Goal: Transaction & Acquisition: Purchase product/service

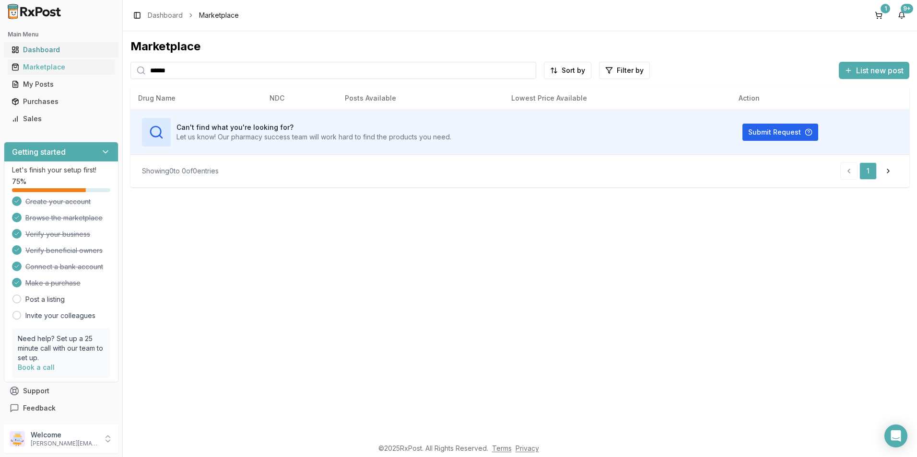
click at [49, 48] on div "Dashboard" at bounding box center [61, 50] width 99 height 10
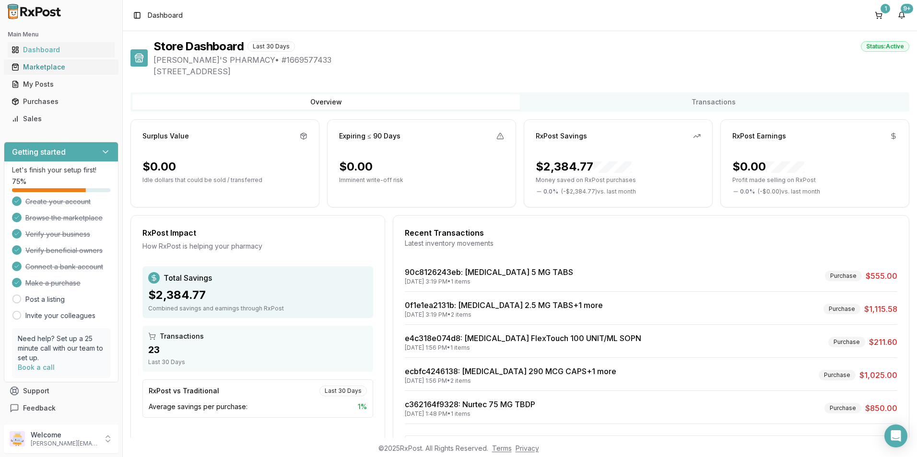
click at [61, 67] on div "Marketplace" at bounding box center [61, 67] width 99 height 10
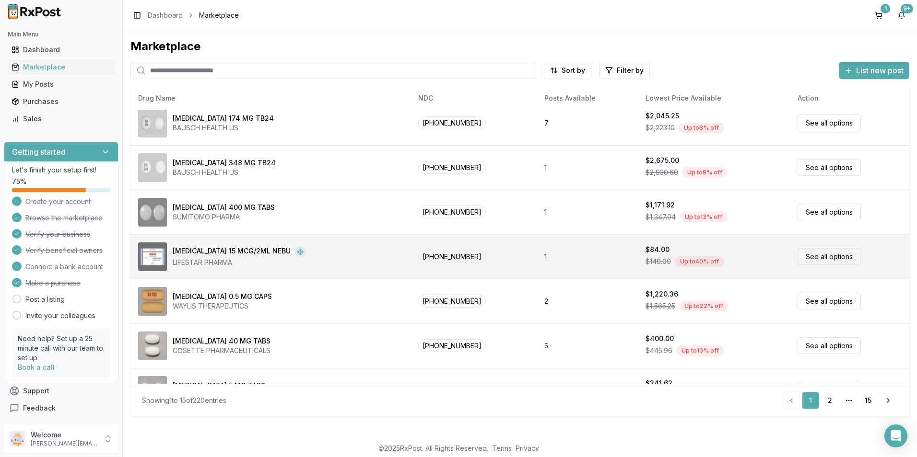
scroll to position [395, 0]
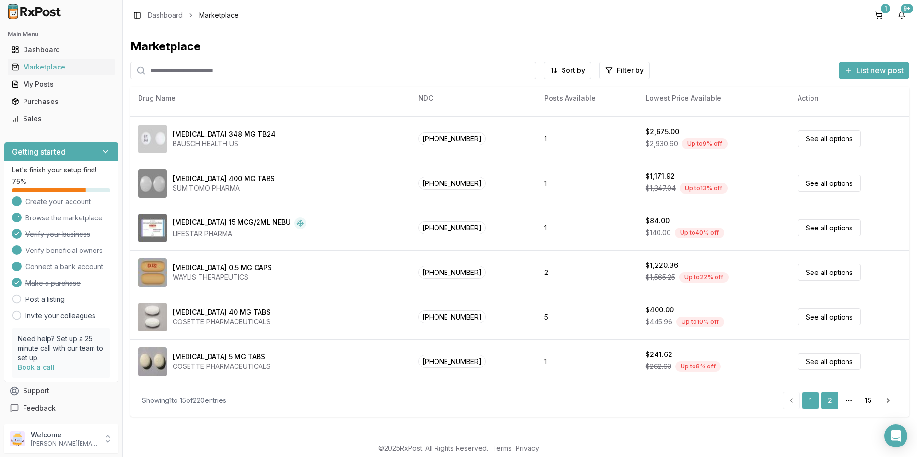
click at [824, 398] on link "2" at bounding box center [829, 400] width 17 height 17
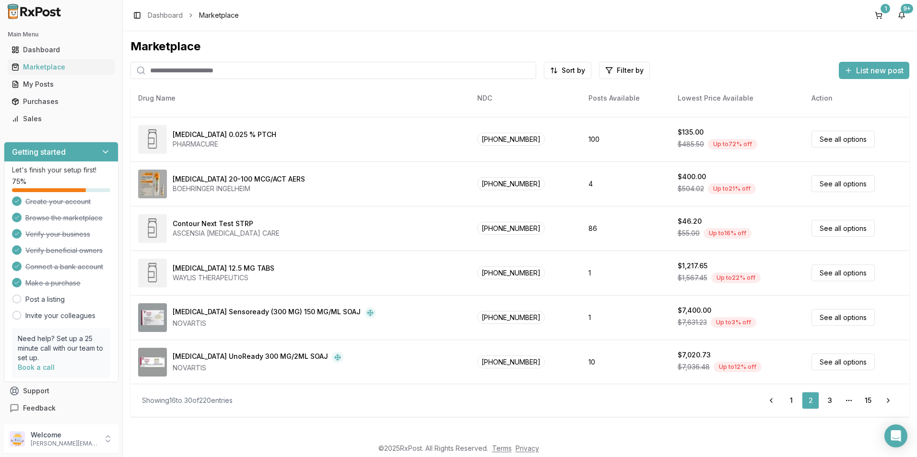
scroll to position [395, 0]
click at [824, 398] on link "3" at bounding box center [829, 400] width 17 height 17
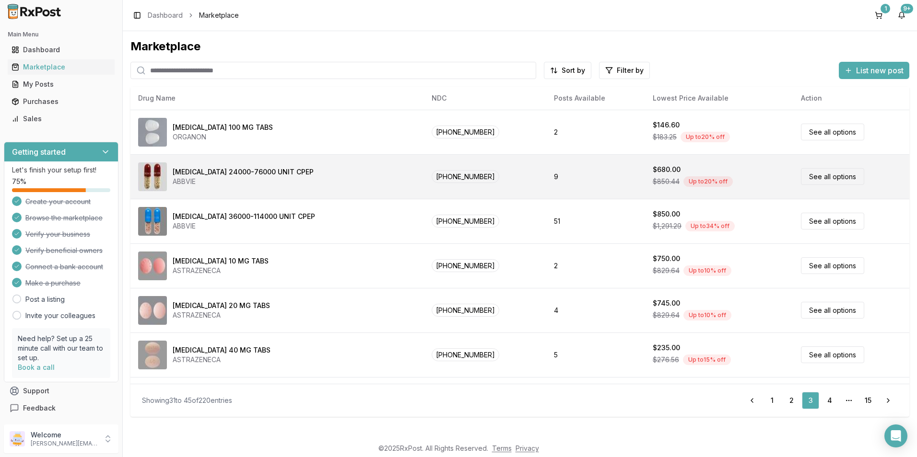
click at [143, 173] on img at bounding box center [152, 177] width 29 height 29
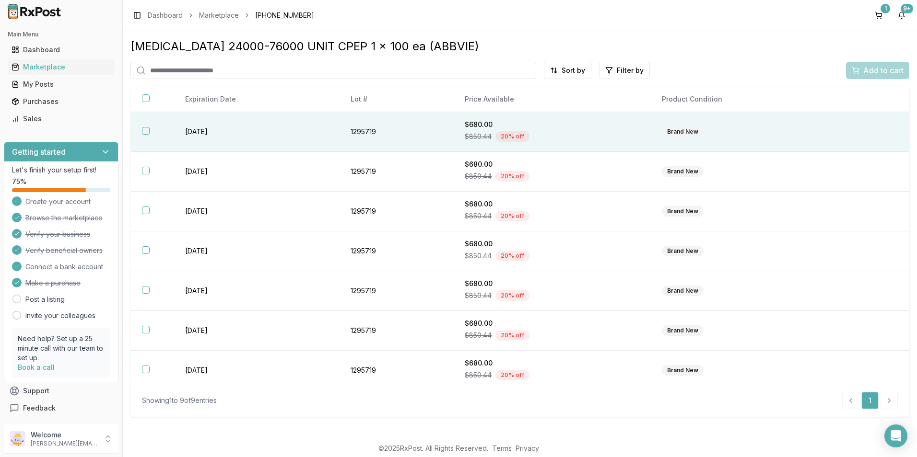
click at [142, 133] on button "button" at bounding box center [146, 131] width 8 height 8
click at [871, 70] on span "Add to cart" at bounding box center [883, 71] width 40 height 12
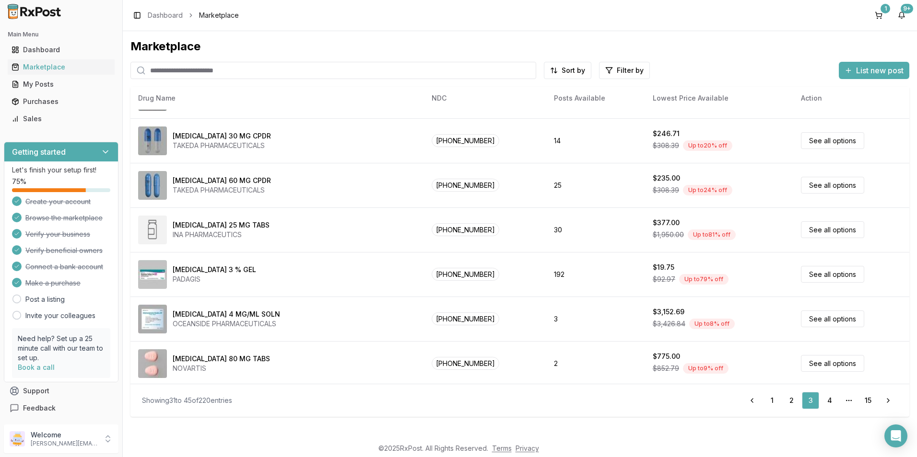
scroll to position [395, 0]
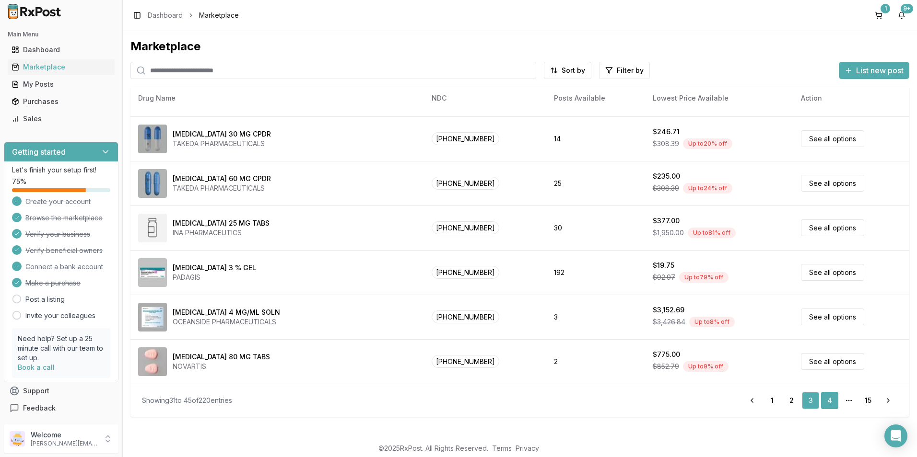
click at [830, 398] on link "4" at bounding box center [829, 400] width 17 height 17
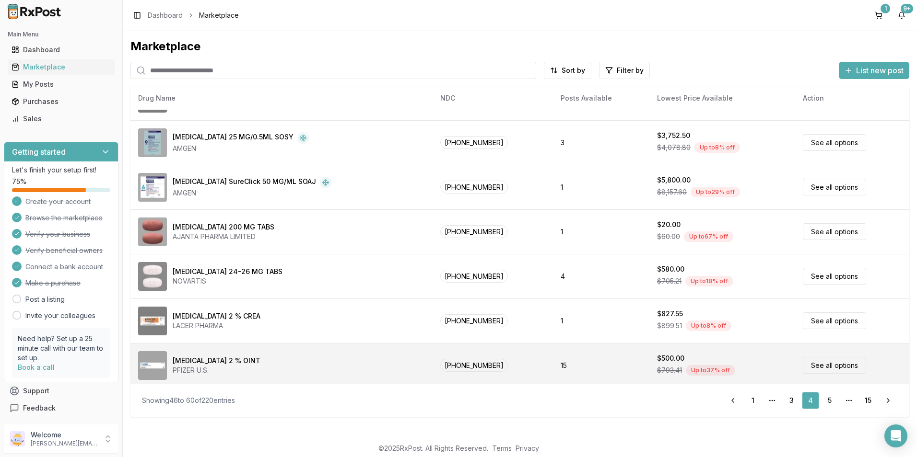
scroll to position [395, 0]
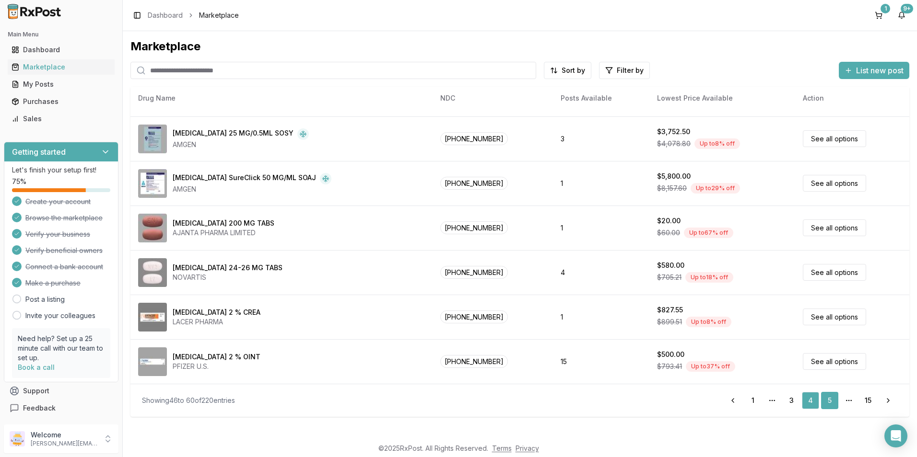
click at [829, 398] on link "5" at bounding box center [829, 400] width 17 height 17
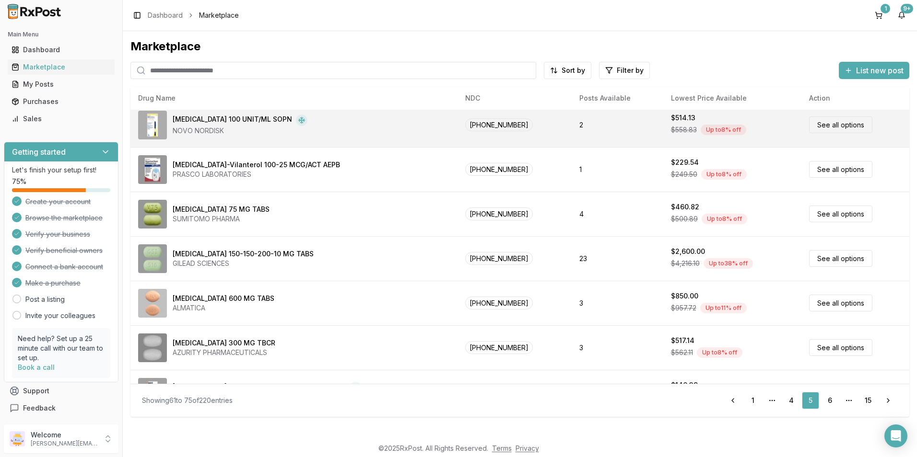
scroll to position [144, 0]
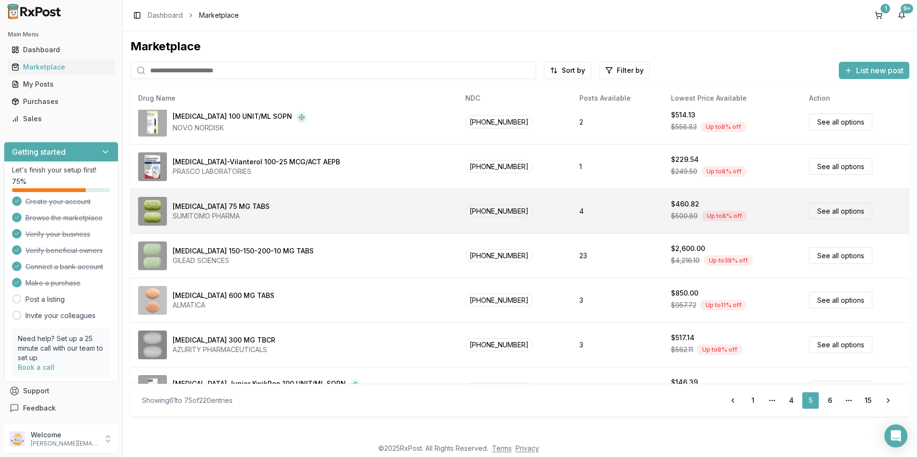
click at [219, 206] on div "[MEDICAL_DATA] 75 MG TABS" at bounding box center [221, 207] width 97 height 10
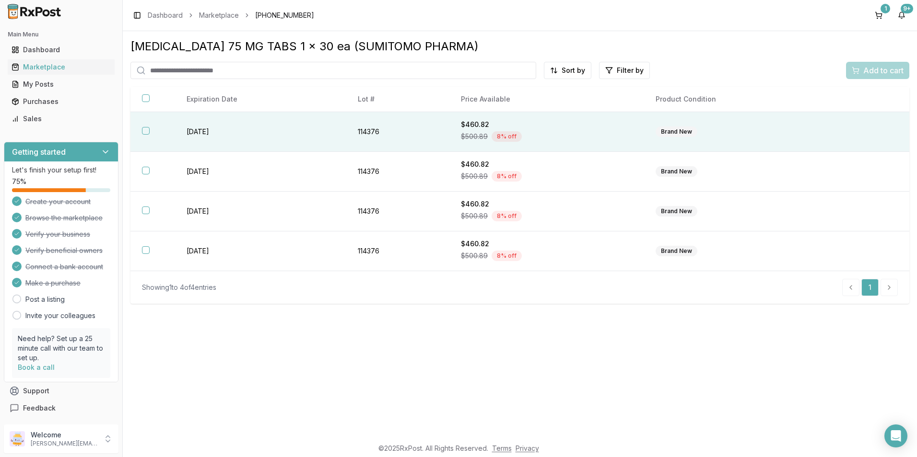
click at [147, 128] on button "button" at bounding box center [146, 131] width 8 height 8
click at [877, 73] on span "Add to cart" at bounding box center [883, 71] width 40 height 12
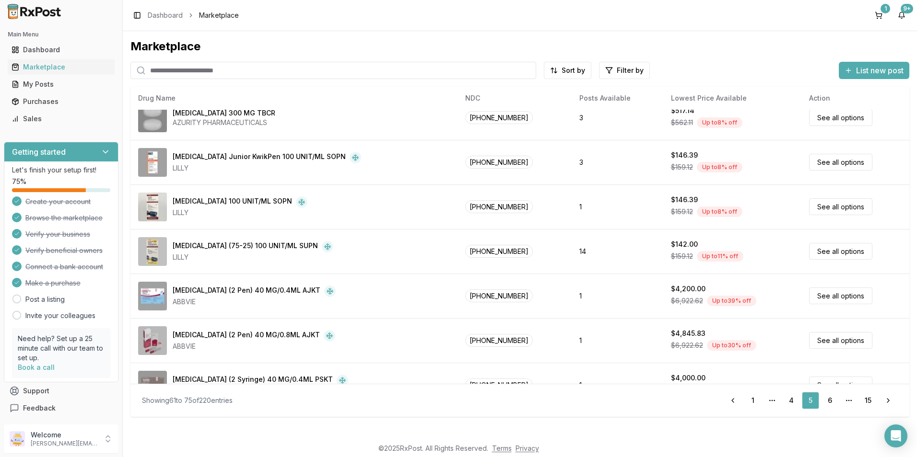
scroll to position [395, 0]
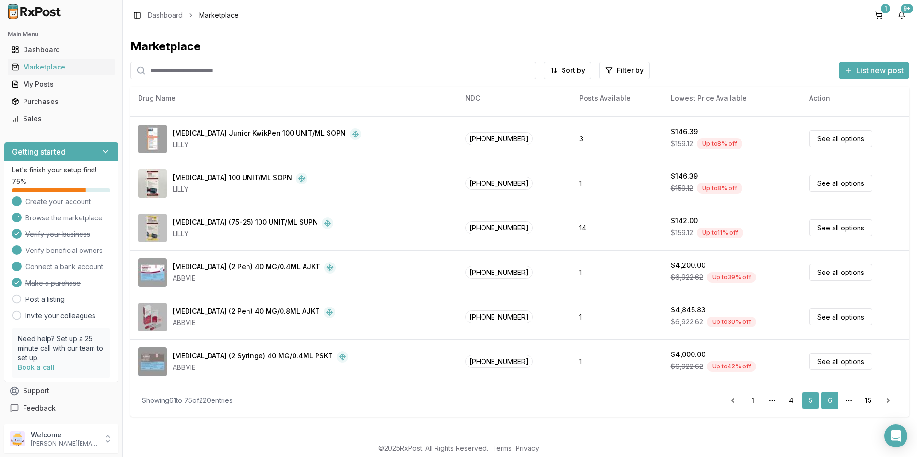
click at [825, 397] on link "6" at bounding box center [829, 400] width 17 height 17
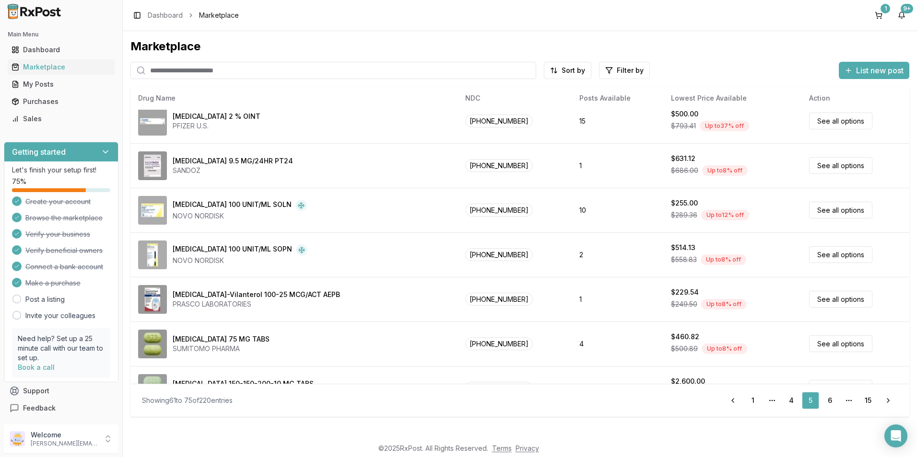
scroll to position [2, 0]
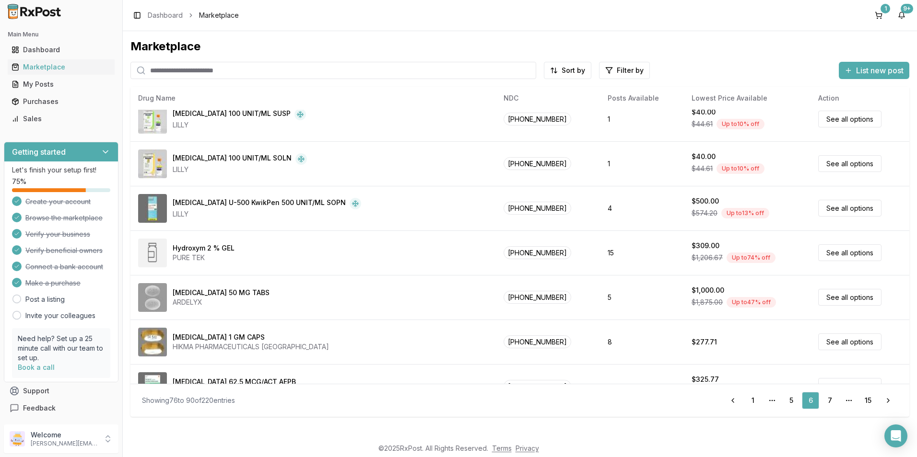
scroll to position [11, 0]
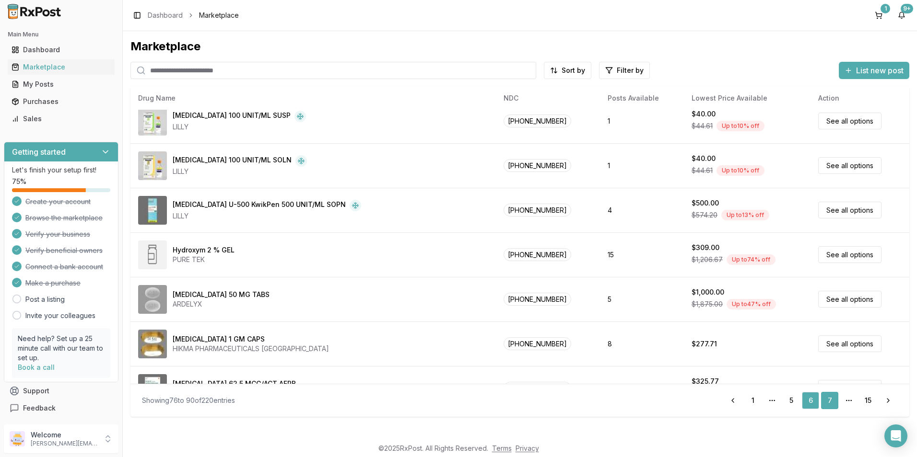
click at [829, 402] on link "7" at bounding box center [829, 400] width 17 height 17
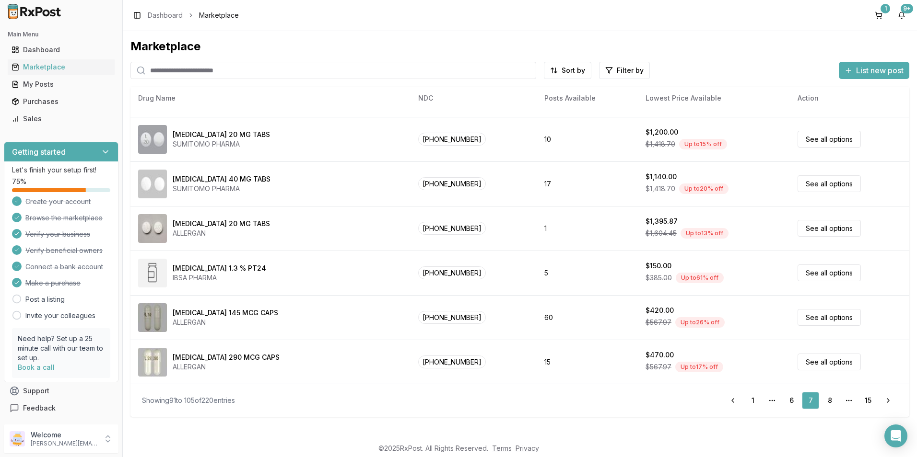
scroll to position [395, 0]
click at [832, 400] on link "8" at bounding box center [829, 400] width 17 height 17
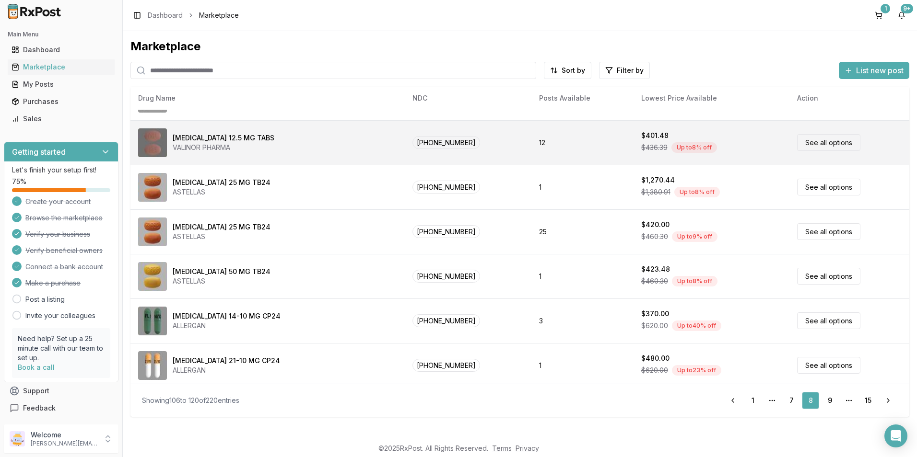
scroll to position [395, 0]
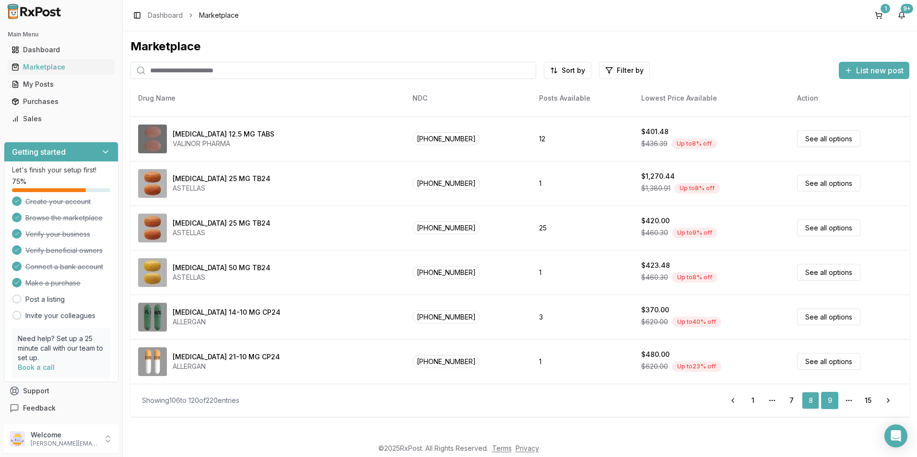
click at [831, 398] on link "9" at bounding box center [829, 400] width 17 height 17
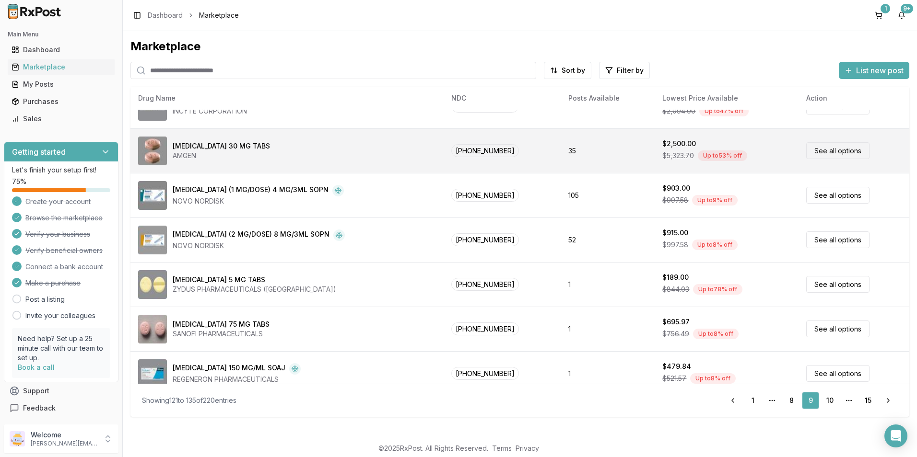
scroll to position [384, 0]
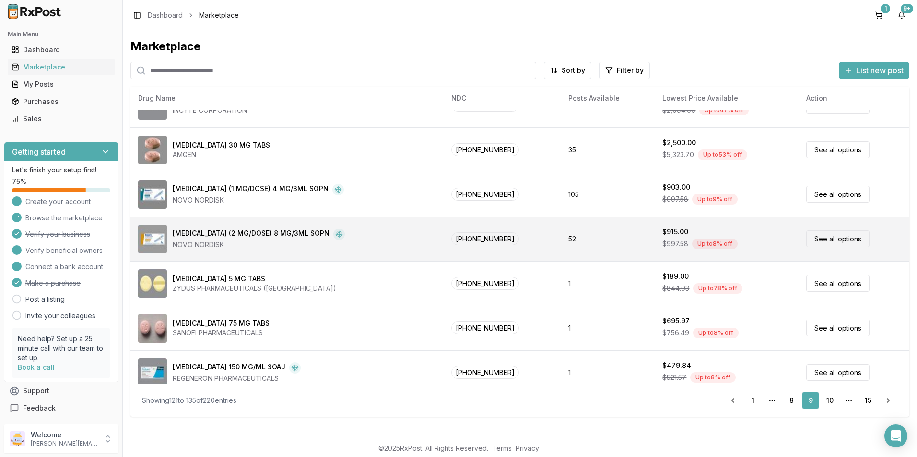
click at [819, 237] on link "See all options" at bounding box center [837, 239] width 63 height 17
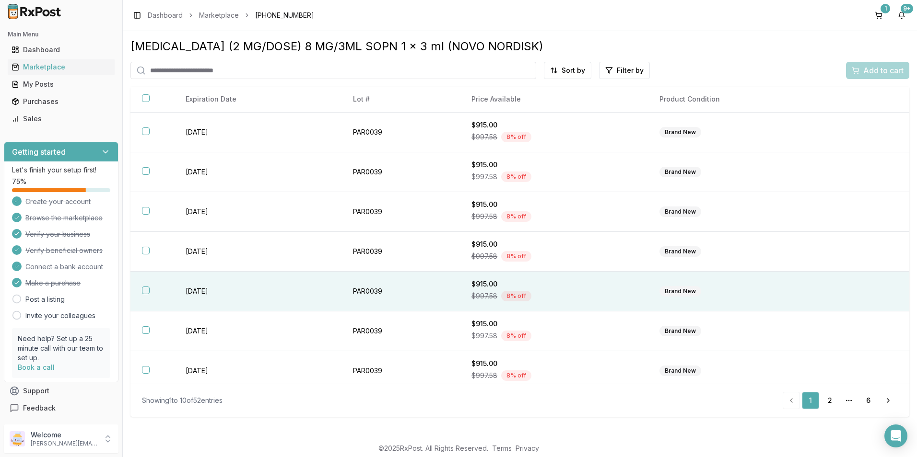
scroll to position [126, 0]
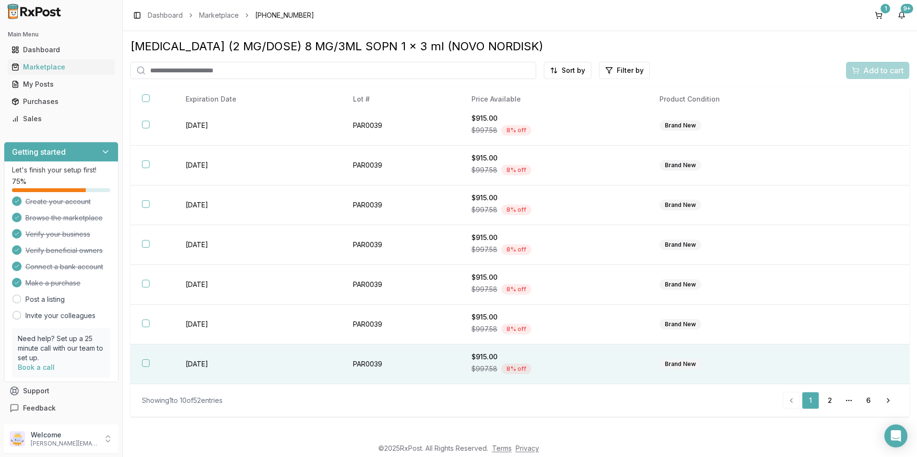
click at [140, 364] on th at bounding box center [152, 365] width 44 height 40
click at [886, 72] on span "Add to cart" at bounding box center [883, 71] width 40 height 12
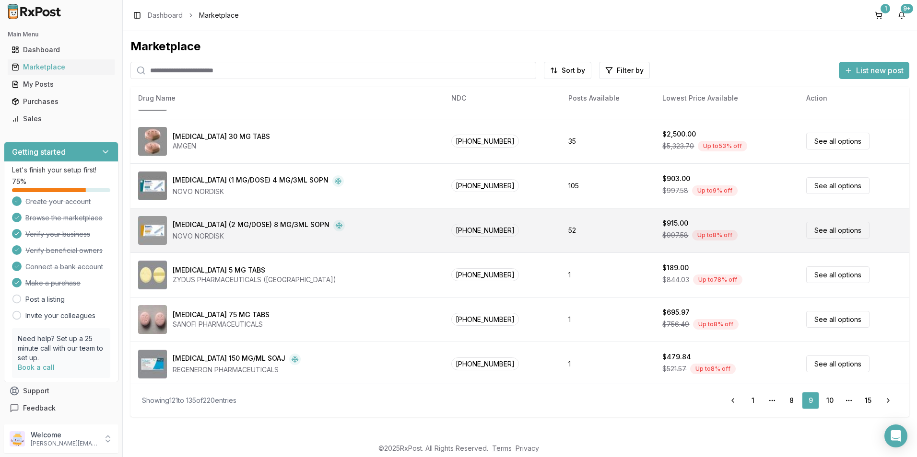
scroll to position [395, 0]
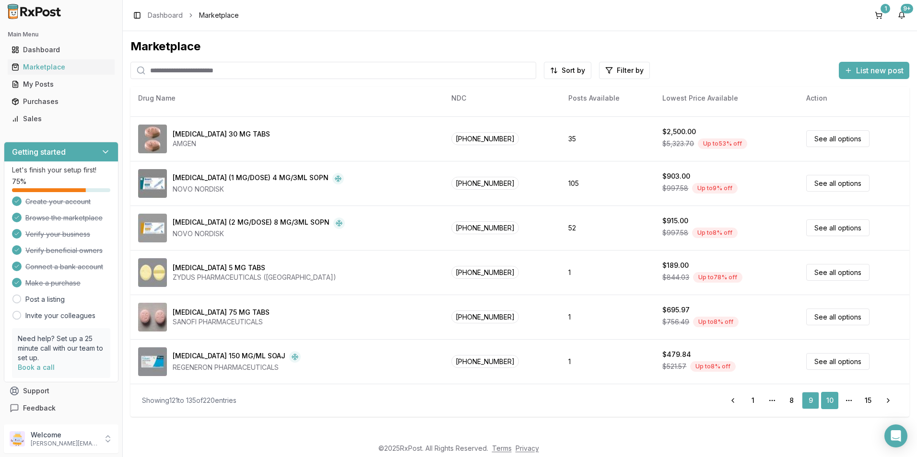
click at [829, 400] on link "10" at bounding box center [829, 400] width 17 height 17
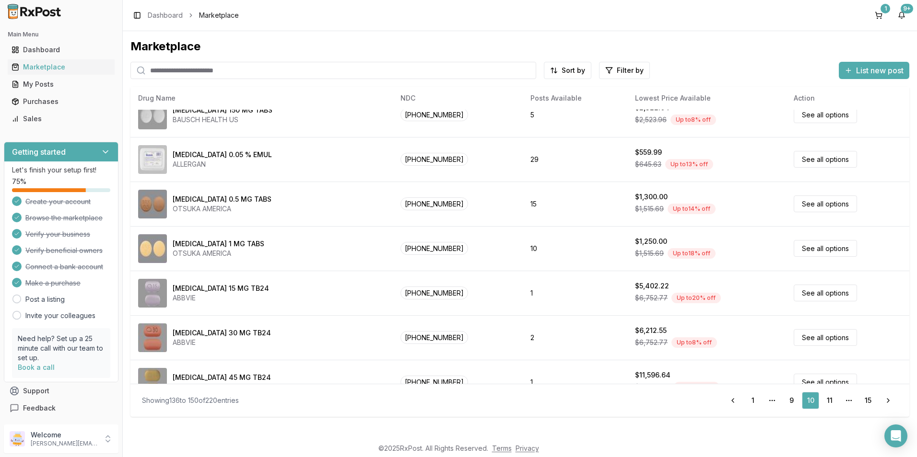
scroll to position [395, 0]
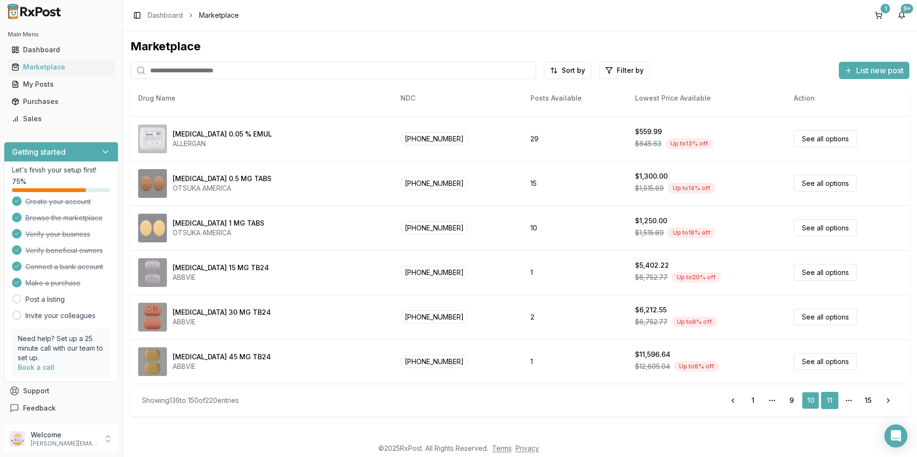
click at [826, 402] on link "11" at bounding box center [829, 400] width 17 height 17
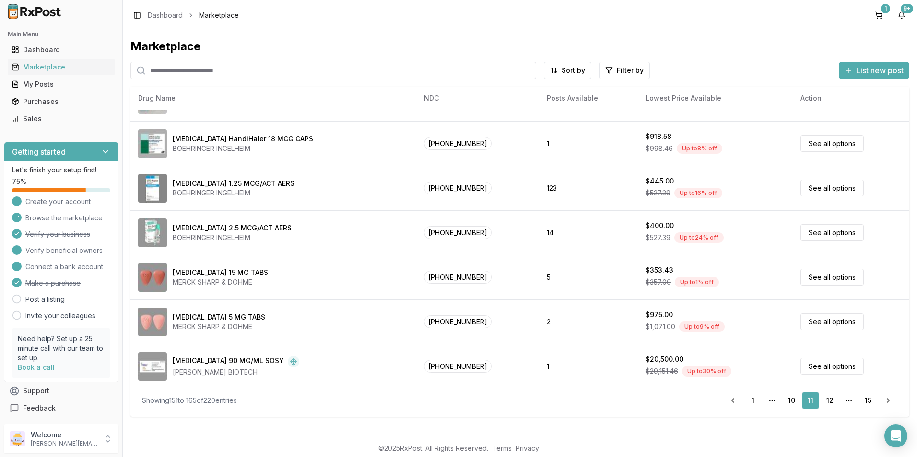
scroll to position [395, 0]
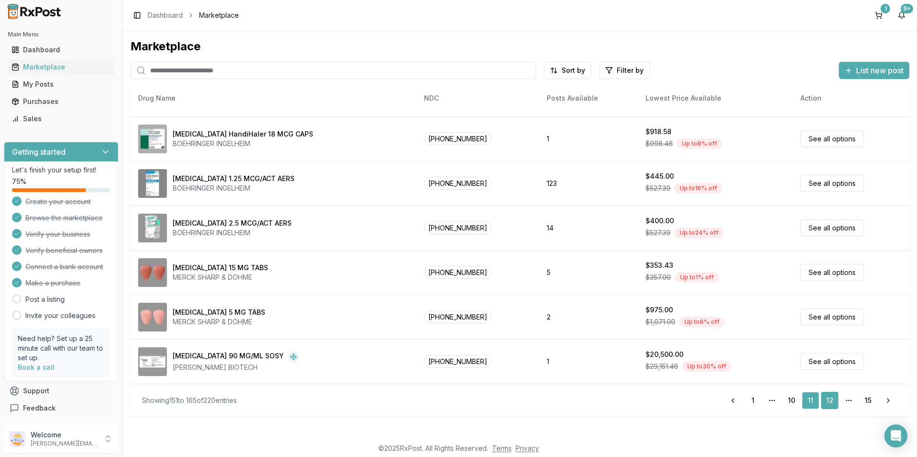
click at [828, 401] on link "12" at bounding box center [829, 400] width 17 height 17
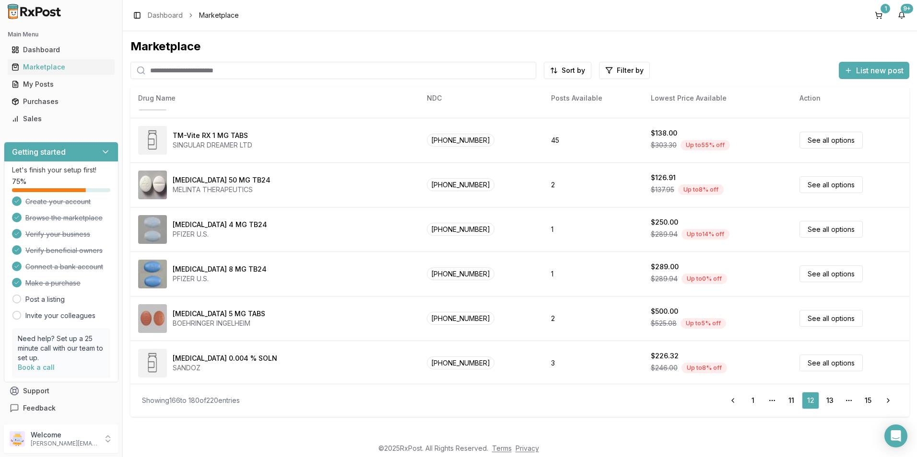
scroll to position [395, 0]
click at [826, 402] on link "13" at bounding box center [829, 400] width 17 height 17
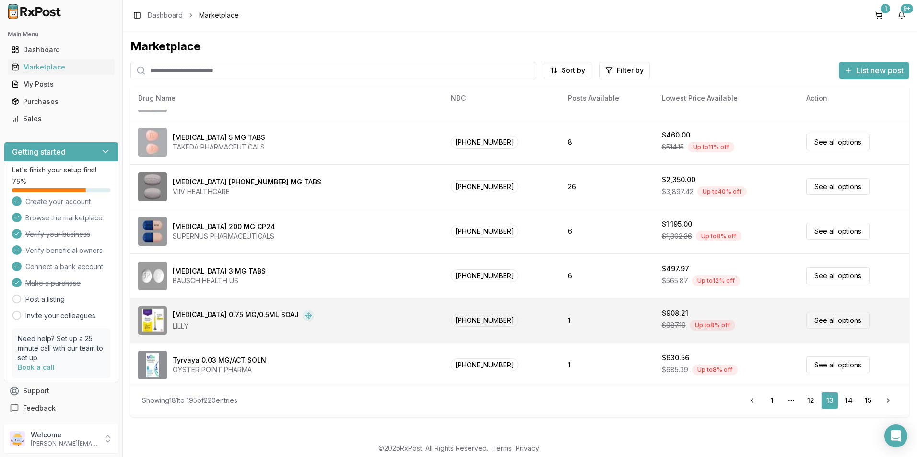
scroll to position [395, 0]
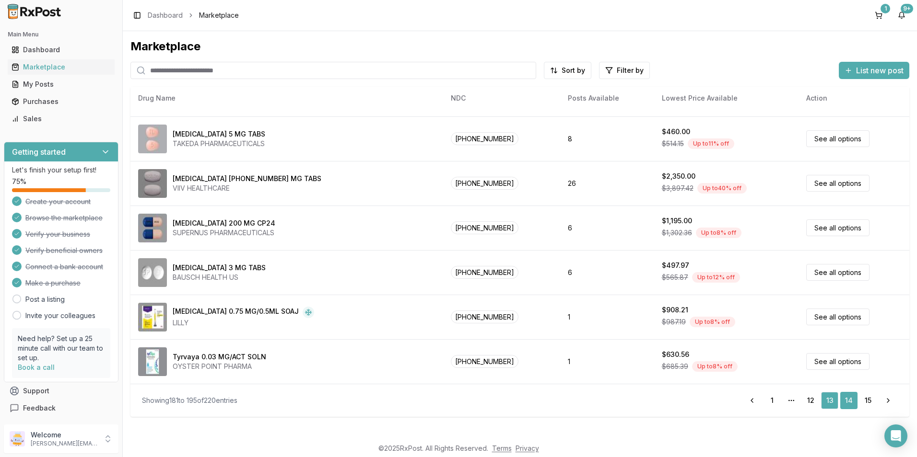
click at [842, 398] on link "14" at bounding box center [848, 400] width 17 height 17
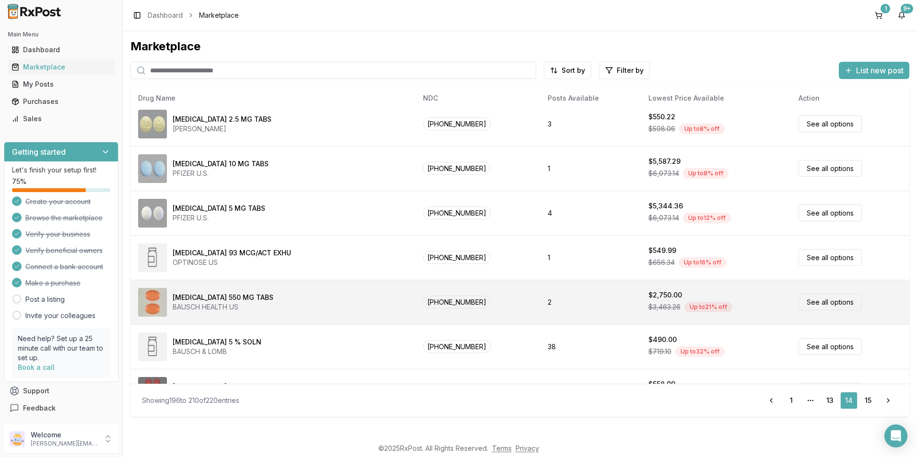
scroll to position [395, 0]
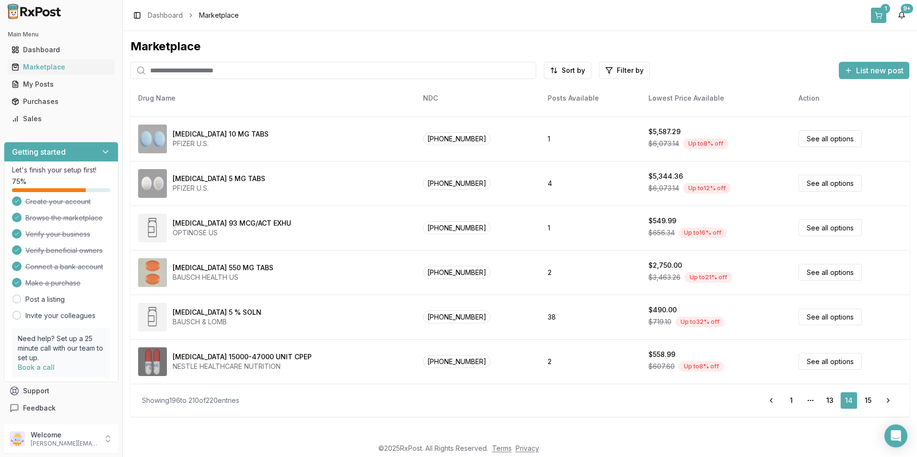
click at [882, 15] on button "1" at bounding box center [878, 15] width 15 height 15
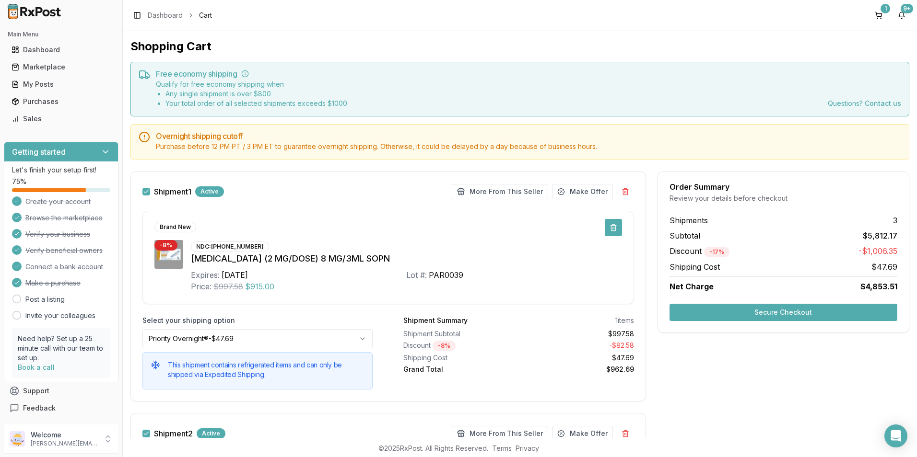
click at [608, 229] on button at bounding box center [613, 227] width 17 height 17
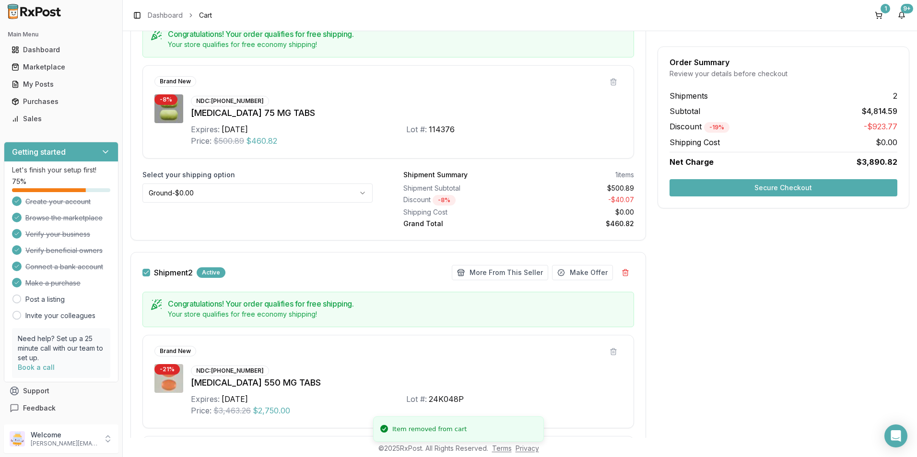
scroll to position [192, 0]
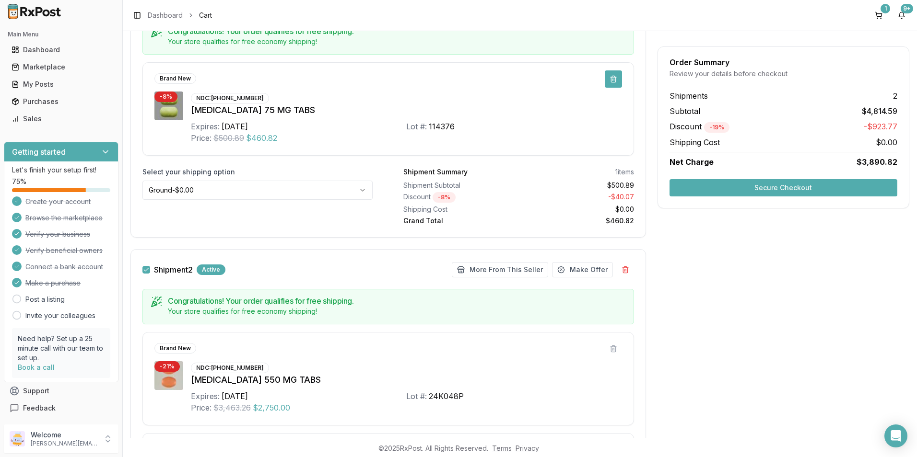
click at [610, 78] on button at bounding box center [613, 78] width 17 height 17
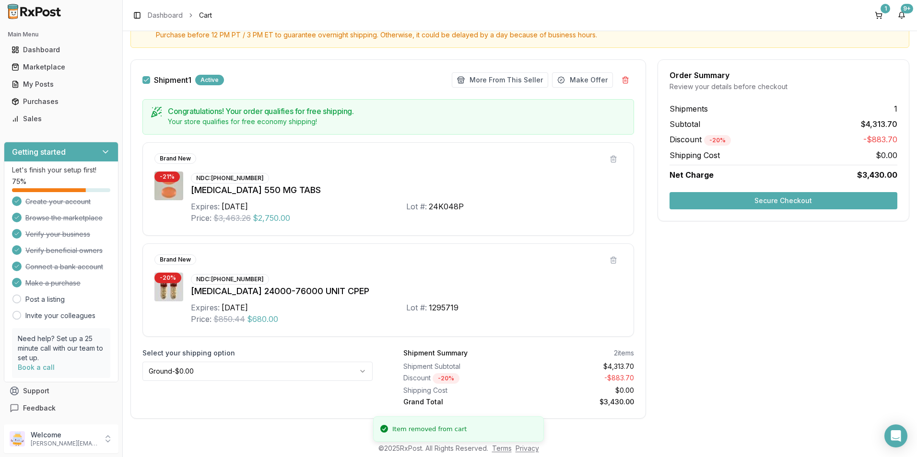
scroll to position [119, 0]
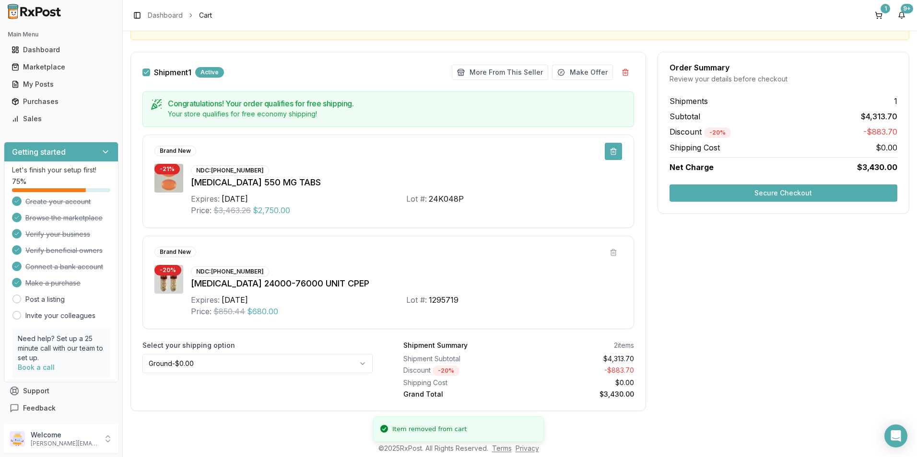
click at [611, 151] on button at bounding box center [613, 151] width 17 height 17
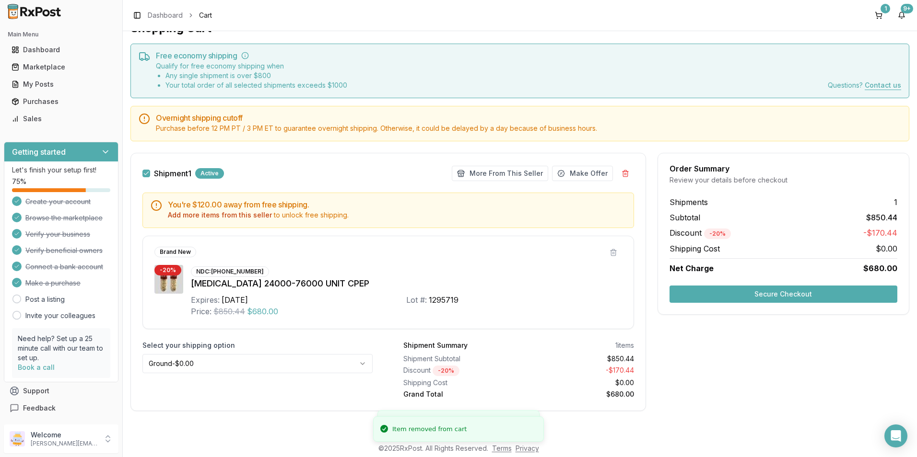
scroll to position [18, 0]
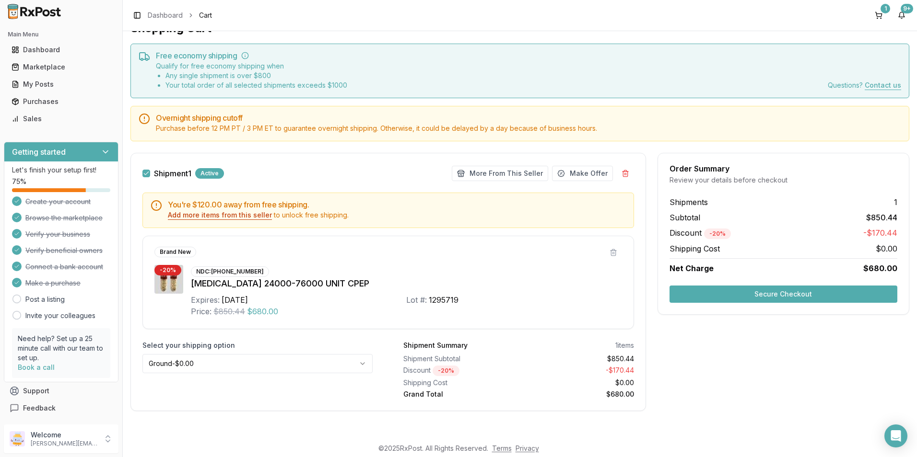
click at [240, 217] on button "Add more items from this seller" at bounding box center [220, 215] width 104 height 10
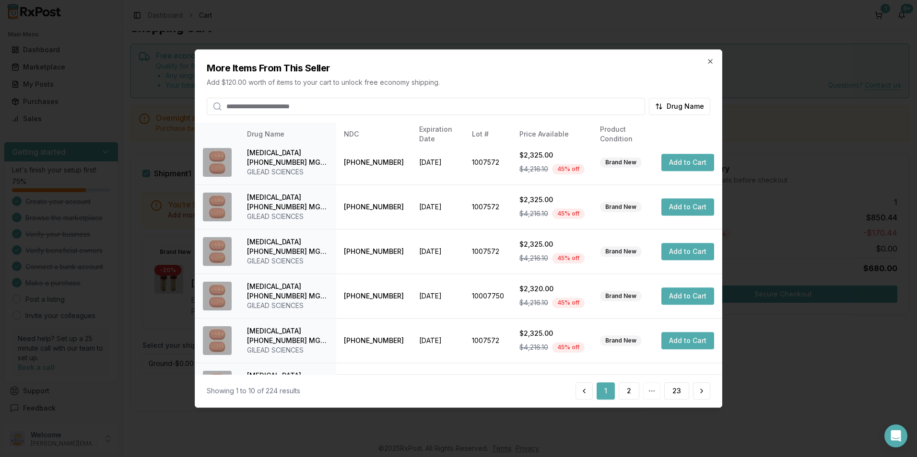
scroll to position [217, 0]
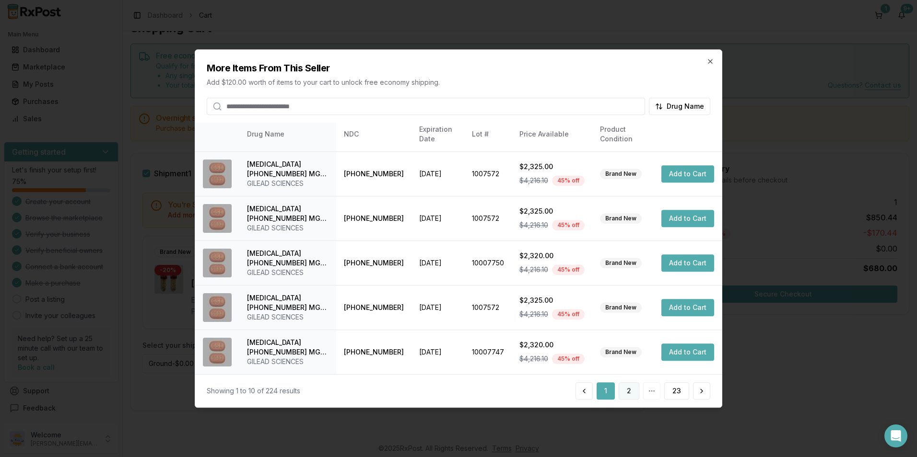
click at [638, 383] on button "2" at bounding box center [629, 391] width 21 height 17
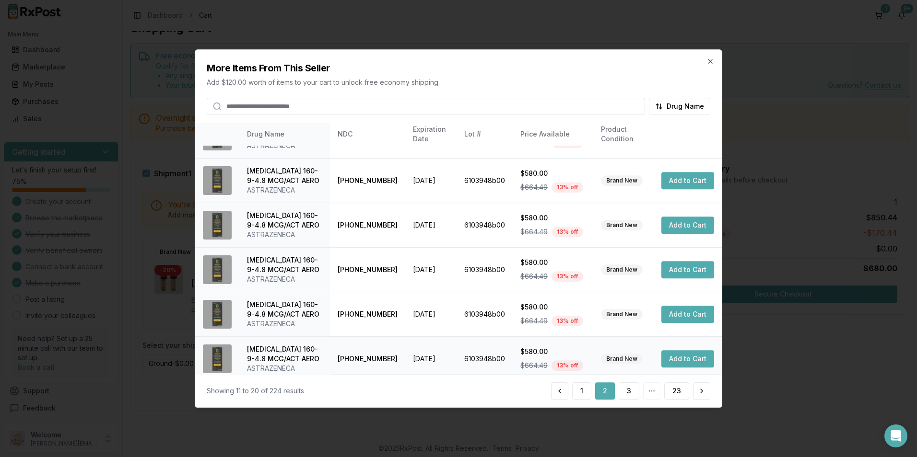
scroll to position [227, 0]
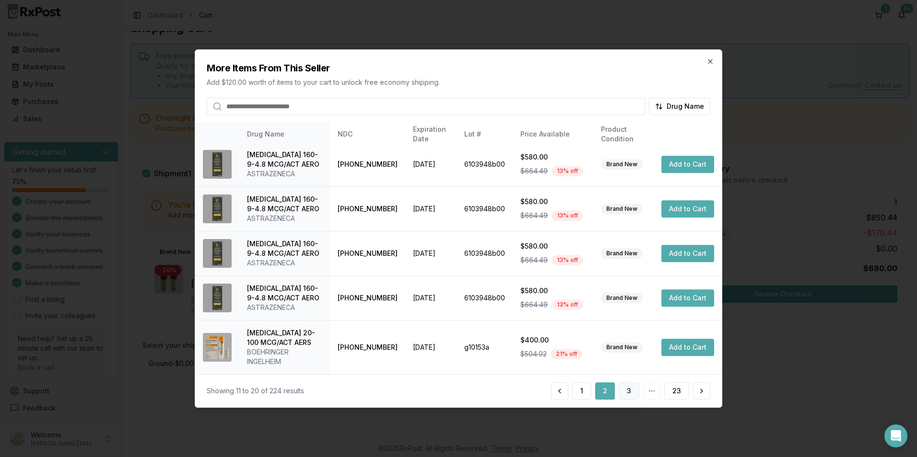
click at [625, 390] on button "3" at bounding box center [629, 391] width 21 height 17
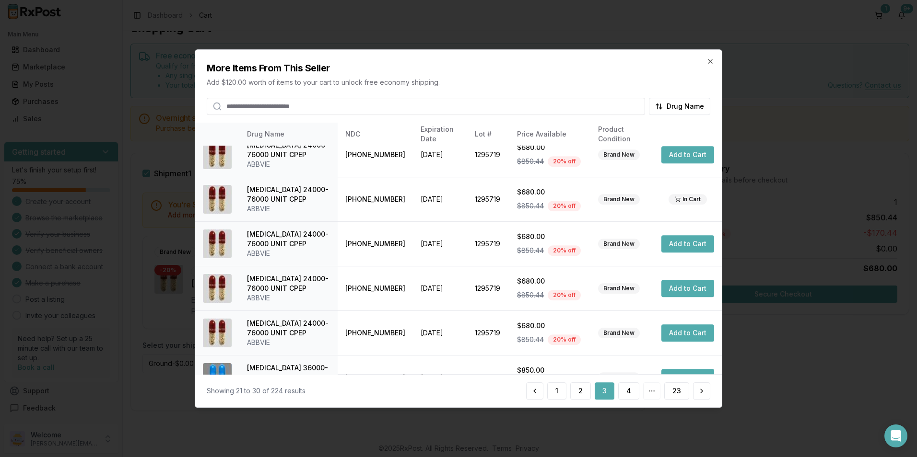
scroll to position [217, 0]
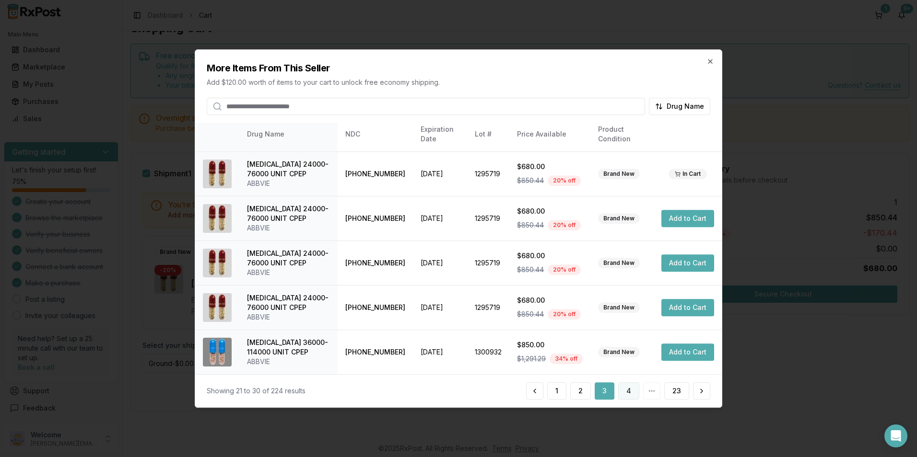
click at [626, 392] on button "4" at bounding box center [628, 391] width 21 height 17
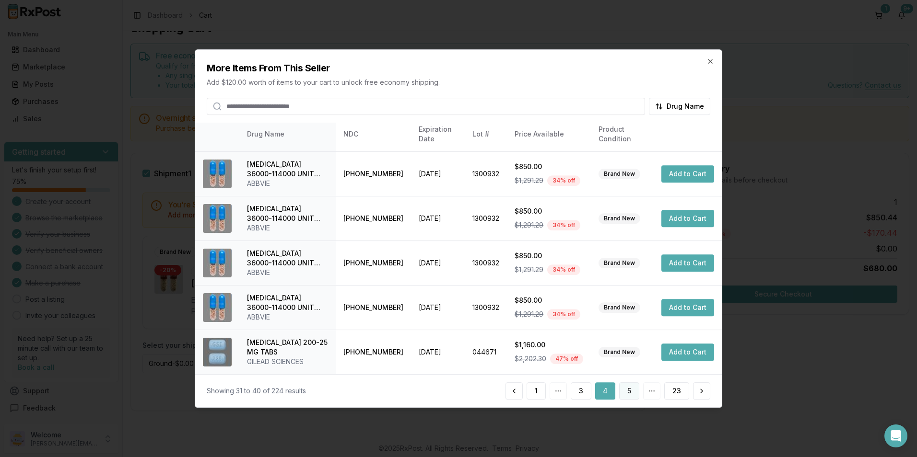
click at [622, 389] on button "5" at bounding box center [629, 391] width 20 height 17
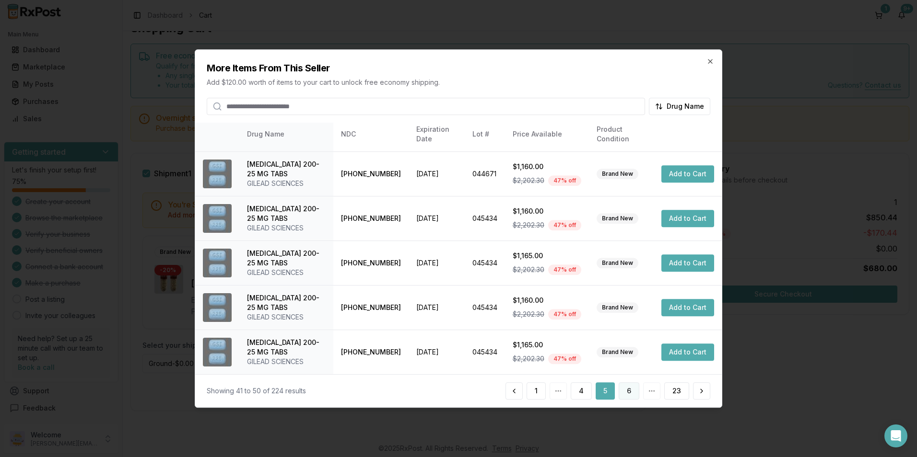
click at [624, 386] on button "6" at bounding box center [629, 391] width 21 height 17
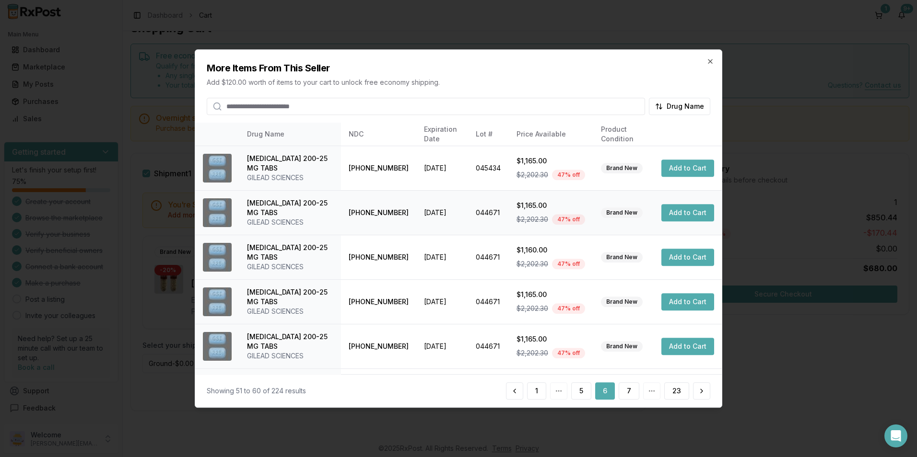
scroll to position [227, 0]
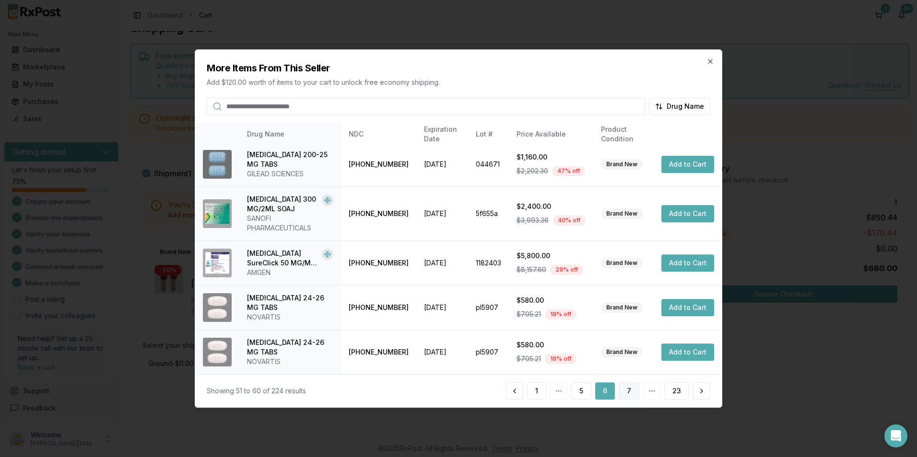
click at [630, 393] on button "7" at bounding box center [629, 391] width 21 height 17
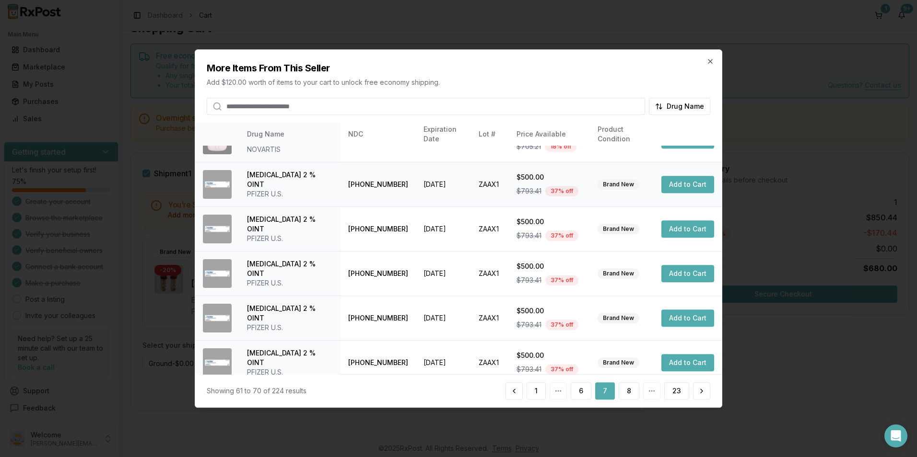
scroll to position [217, 0]
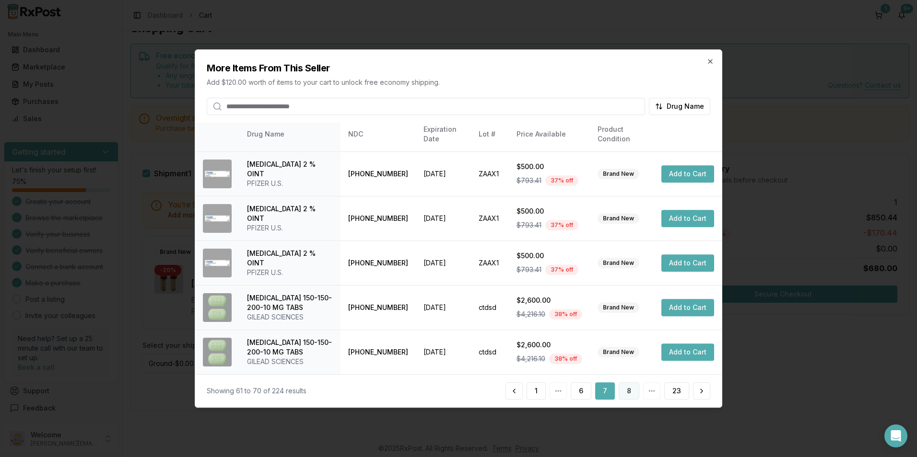
click at [627, 391] on button "8" at bounding box center [629, 391] width 21 height 17
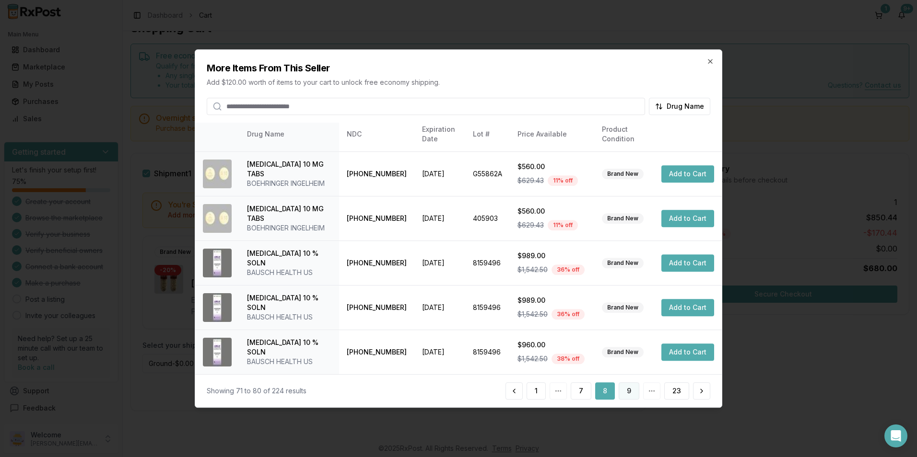
click at [625, 391] on button "9" at bounding box center [629, 391] width 21 height 17
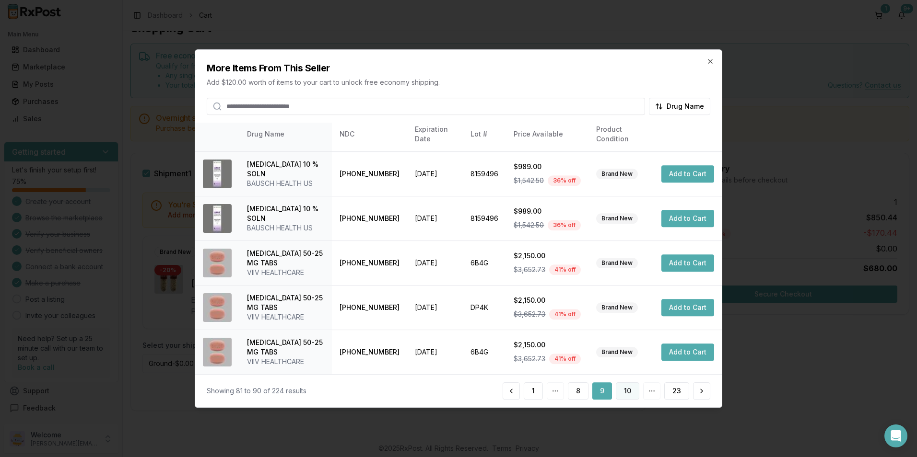
click at [622, 386] on button "10" at bounding box center [627, 391] width 23 height 17
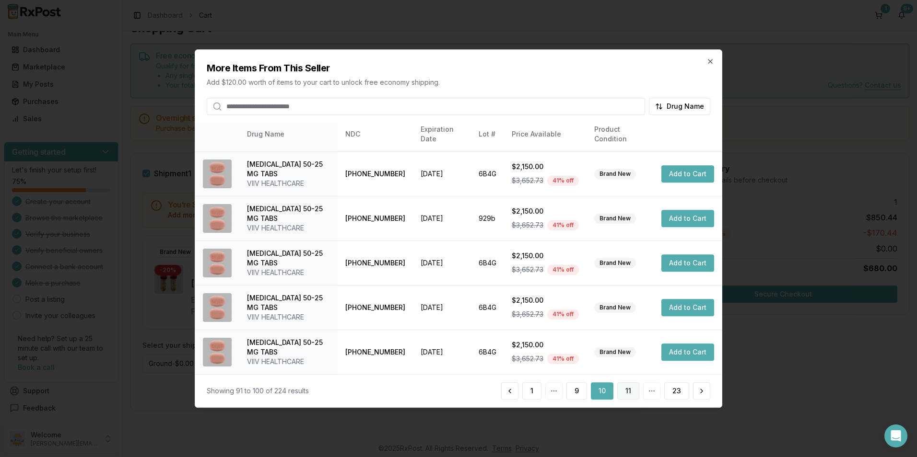
click at [633, 390] on button "11" at bounding box center [628, 391] width 22 height 17
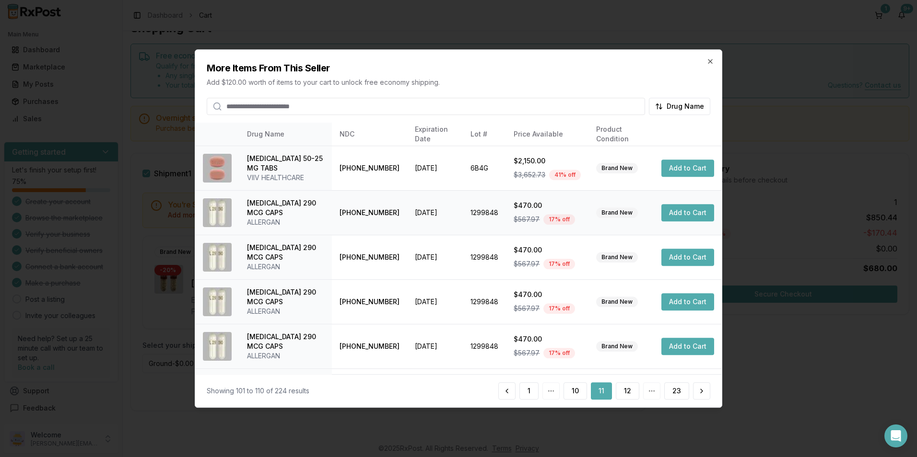
click at [670, 214] on button "Add to Cart" at bounding box center [687, 212] width 53 height 17
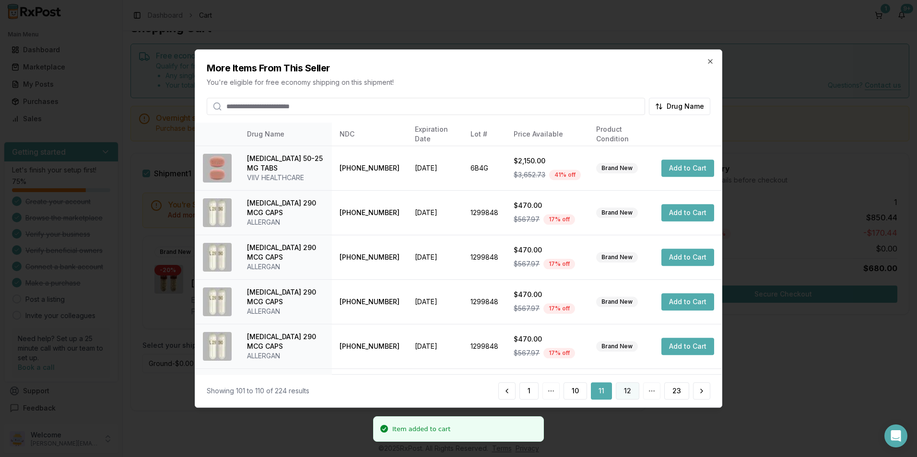
click at [628, 393] on button "12" at bounding box center [627, 391] width 23 height 17
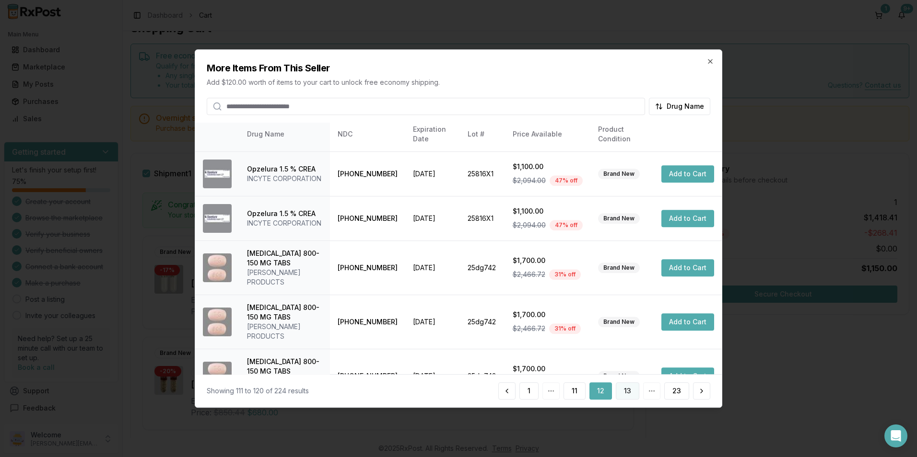
click at [623, 390] on button "13" at bounding box center [627, 391] width 23 height 17
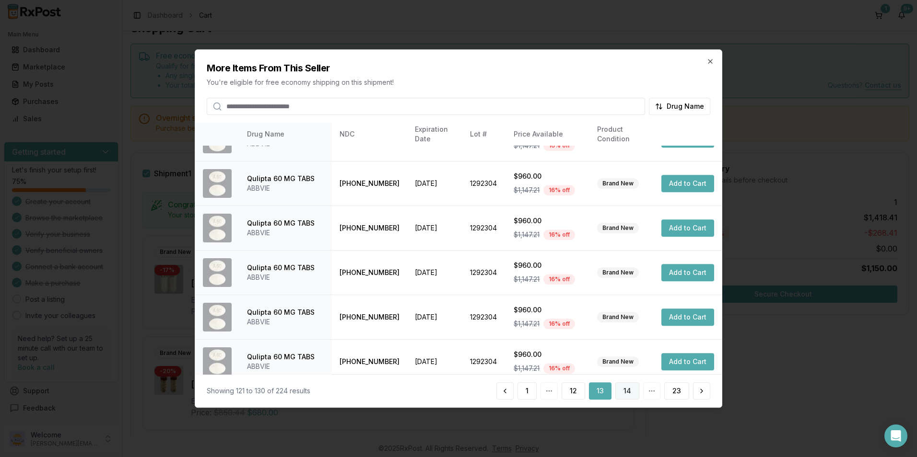
click at [625, 388] on button "14" at bounding box center [627, 391] width 24 height 17
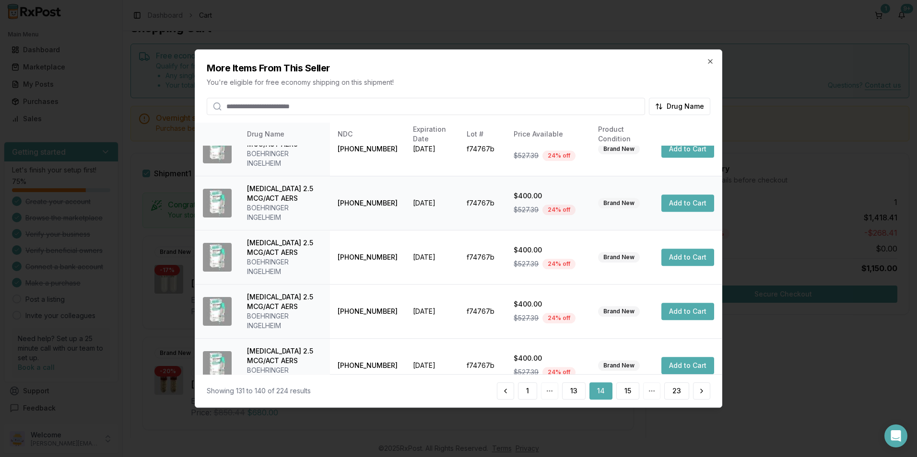
scroll to position [265, 0]
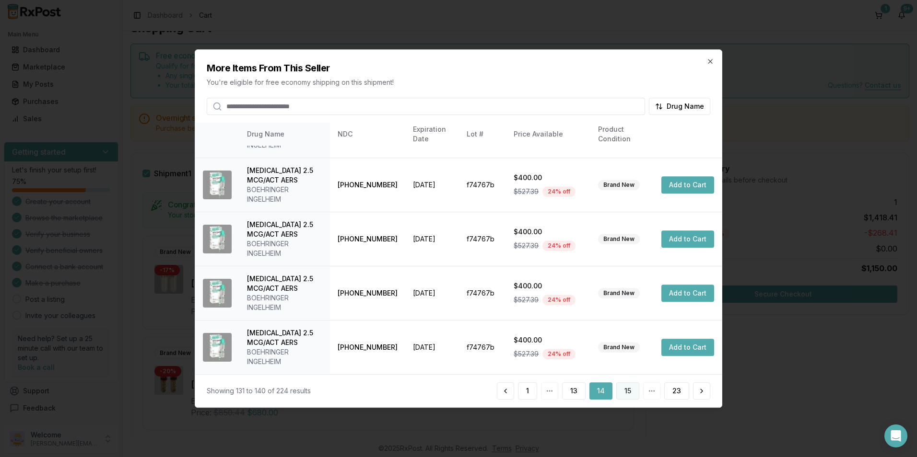
click at [627, 389] on button "15" at bounding box center [627, 391] width 23 height 17
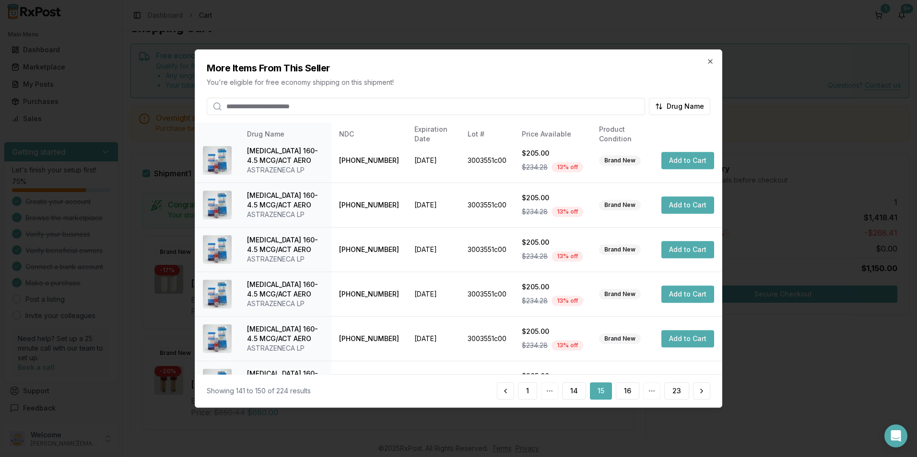
scroll to position [236, 0]
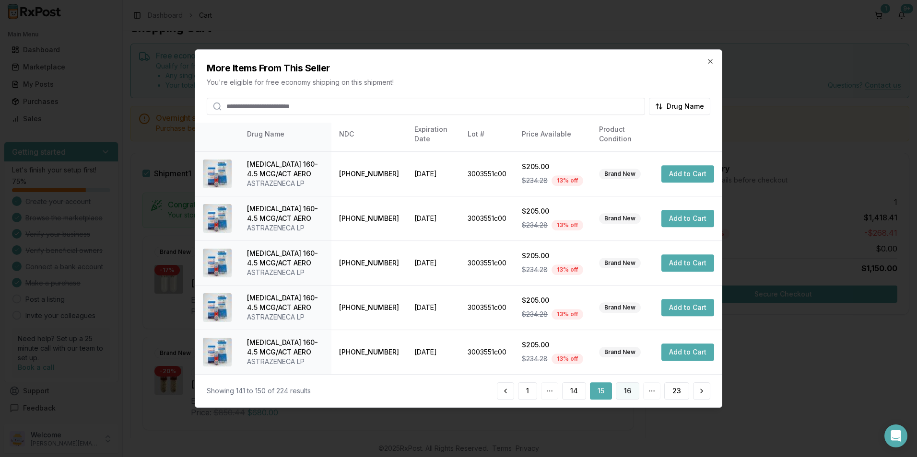
click at [622, 386] on button "16" at bounding box center [627, 391] width 23 height 17
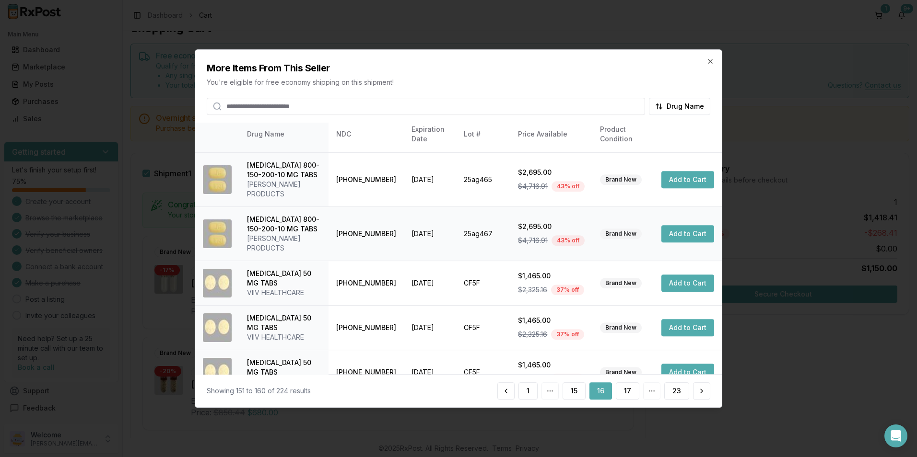
scroll to position [217, 0]
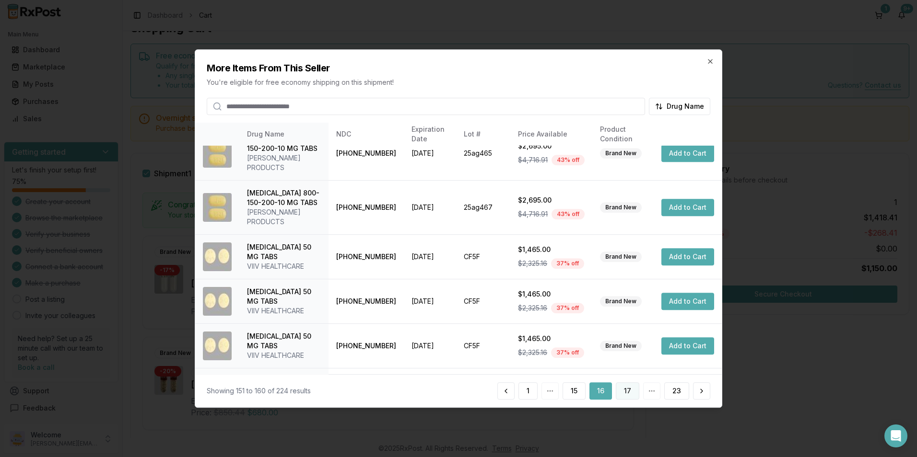
click at [626, 387] on button "17" at bounding box center [627, 391] width 23 height 17
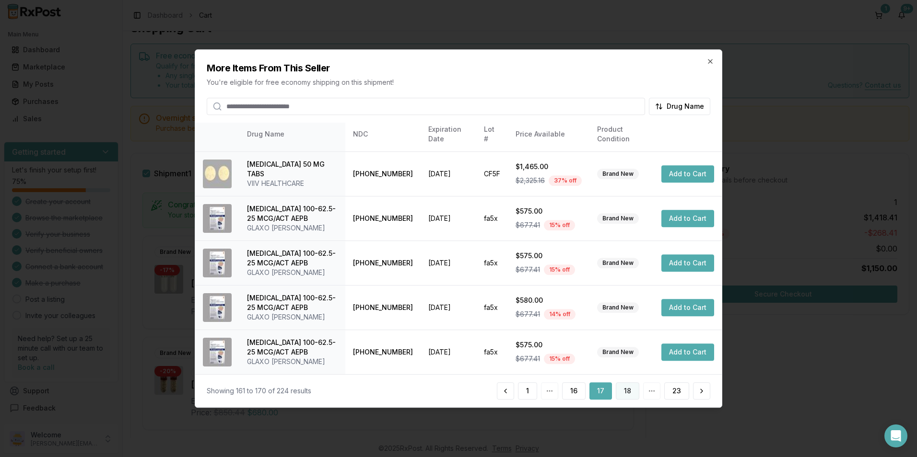
click at [630, 392] on button "18" at bounding box center [627, 391] width 23 height 17
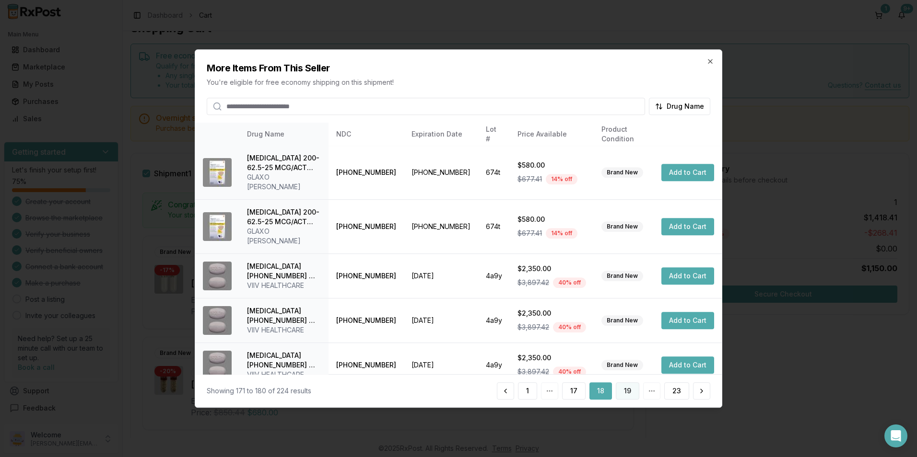
click at [630, 389] on button "19" at bounding box center [627, 391] width 23 height 17
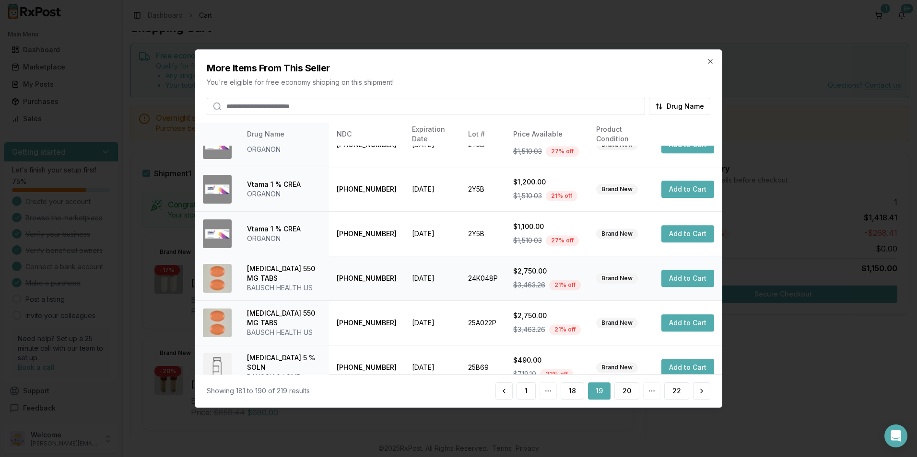
scroll to position [236, 0]
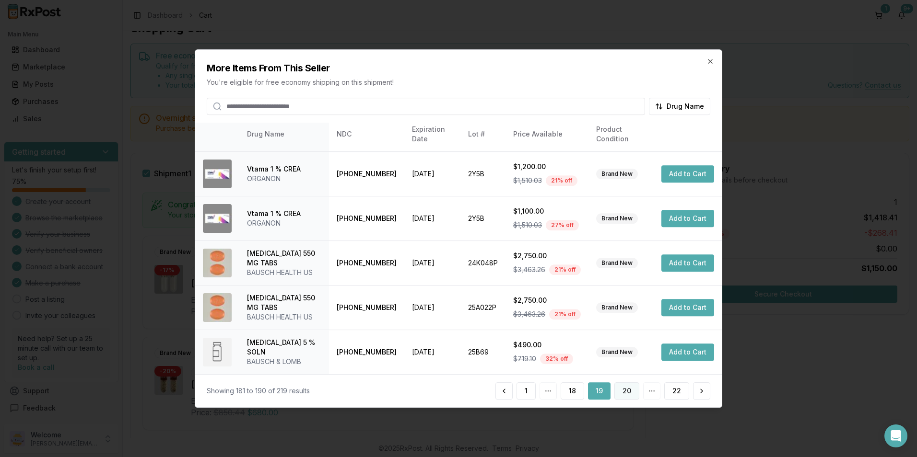
click at [626, 388] on button "20" at bounding box center [626, 391] width 25 height 17
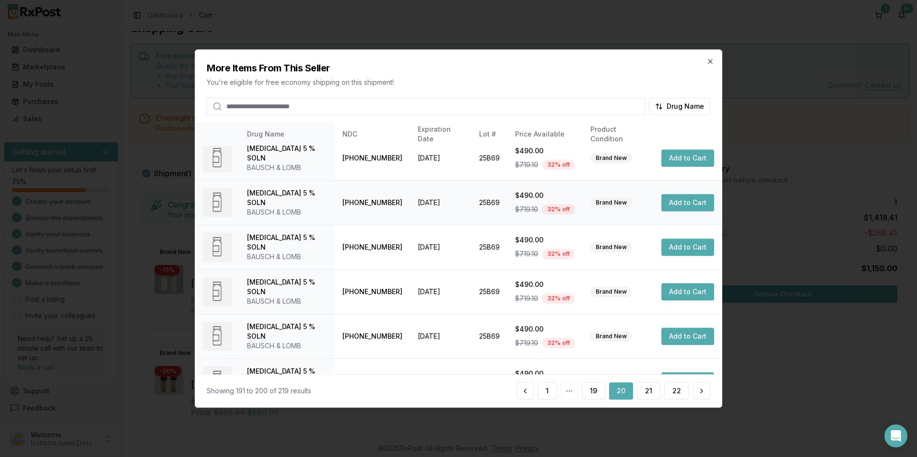
scroll to position [217, 0]
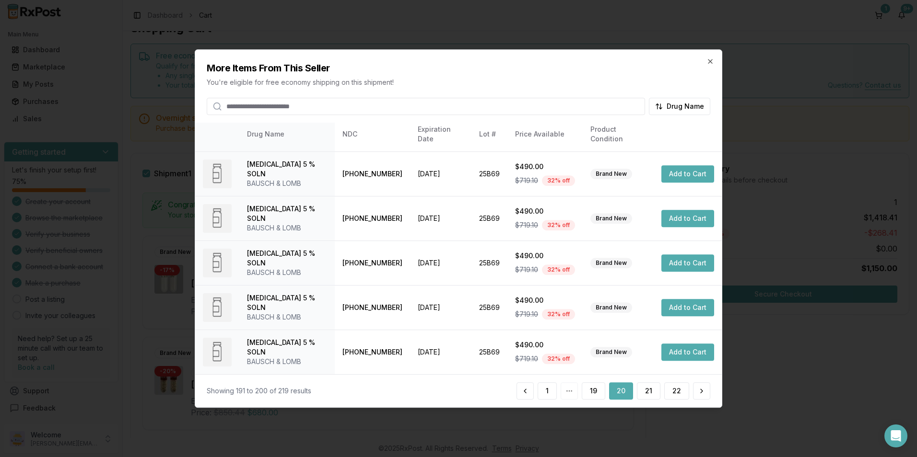
click at [626, 386] on button "20" at bounding box center [621, 391] width 24 height 17
click at [651, 387] on button "21" at bounding box center [648, 391] width 23 height 17
click at [682, 386] on button "22" at bounding box center [676, 391] width 25 height 17
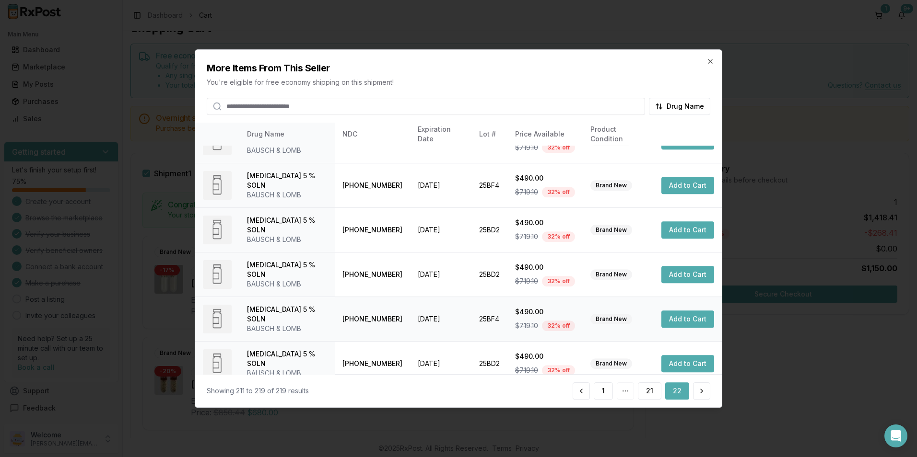
scroll to position [173, 0]
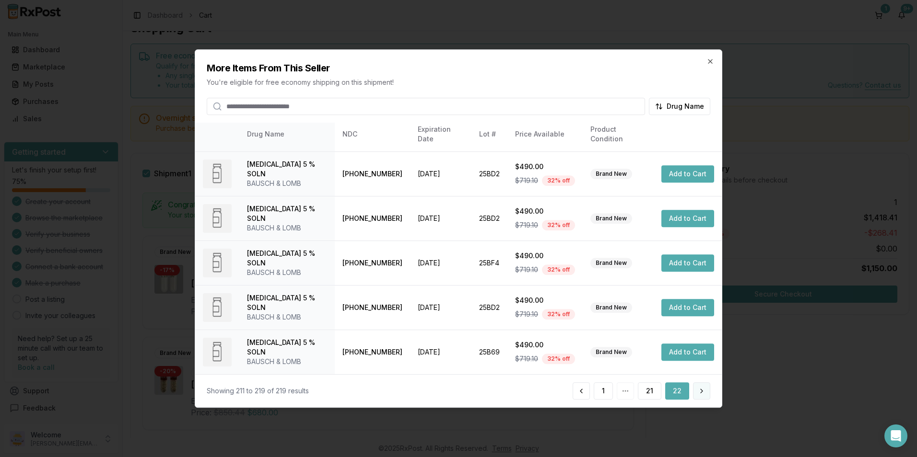
click at [704, 393] on button at bounding box center [701, 391] width 17 height 17
click at [712, 61] on icon "button" at bounding box center [710, 62] width 8 height 8
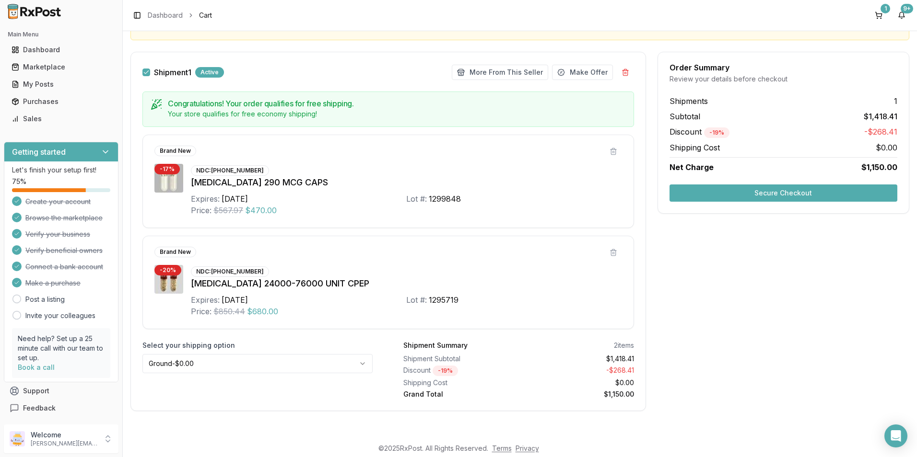
scroll to position [0, 0]
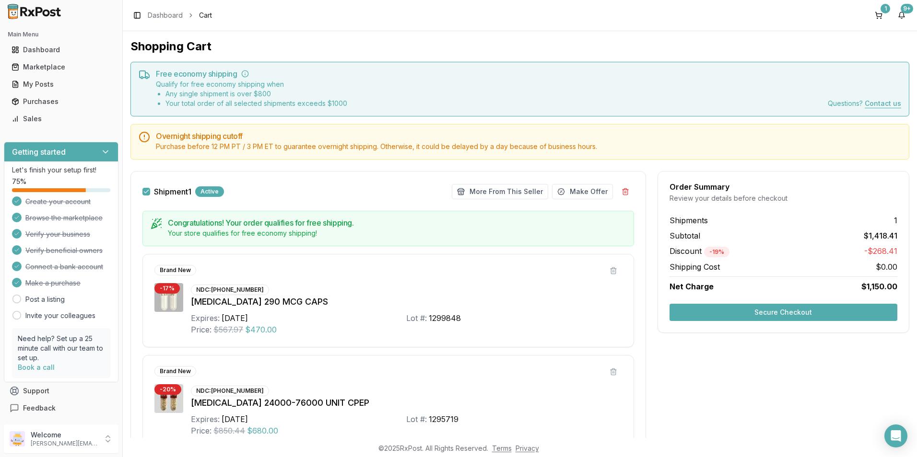
click at [316, 154] on div "Overnight shipping cutoff Purchase before 12 PM PT / 3 PM ET to guarantee overn…" at bounding box center [519, 141] width 779 height 35
